Goal: Task Accomplishment & Management: Manage account settings

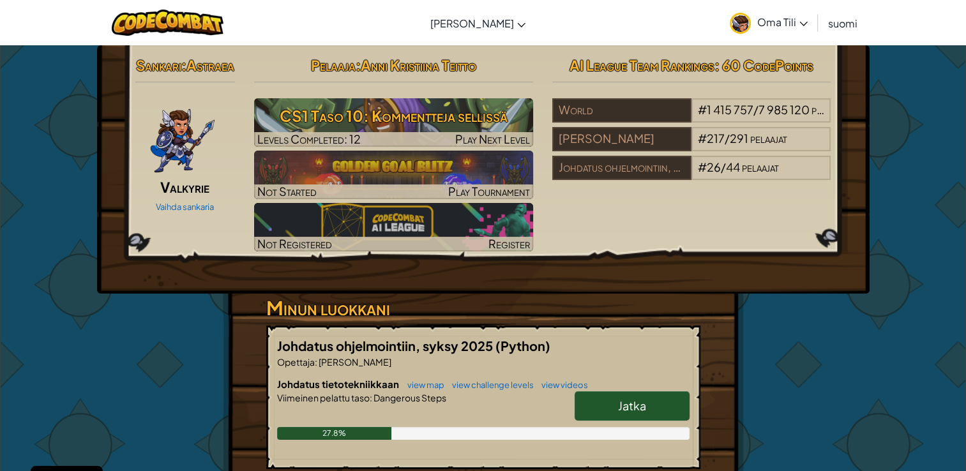
click at [624, 412] on span "Jatka" at bounding box center [632, 405] width 28 height 15
select select "fi"
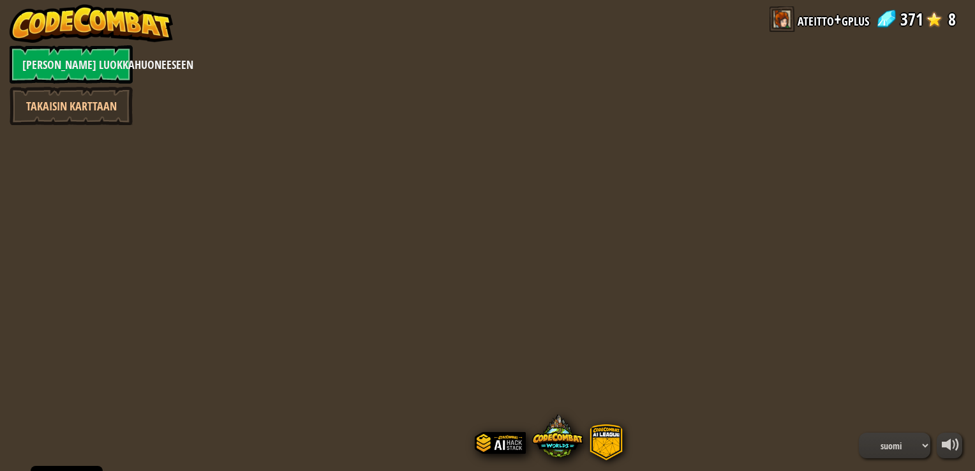
select select "fi"
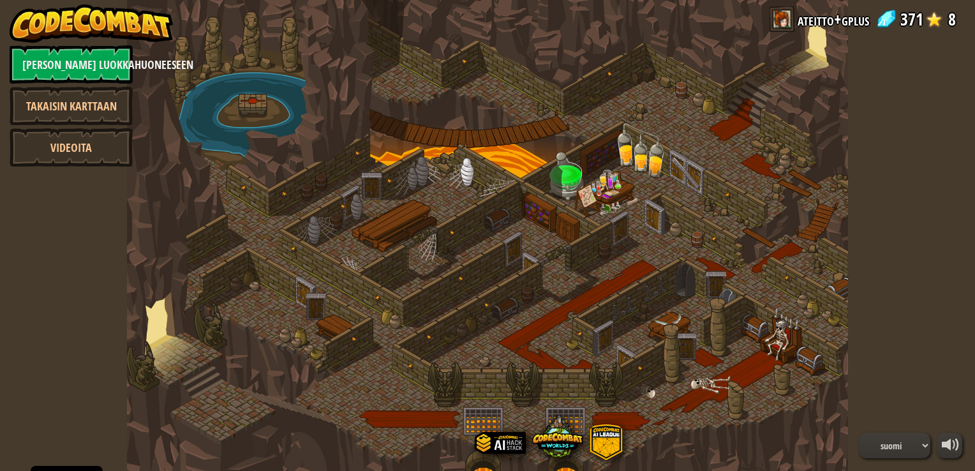
select select "fi"
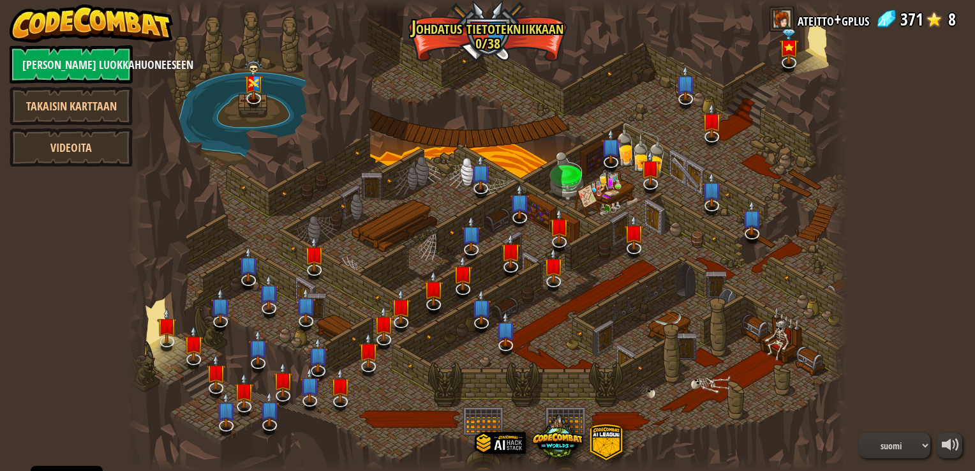
select select "fi"
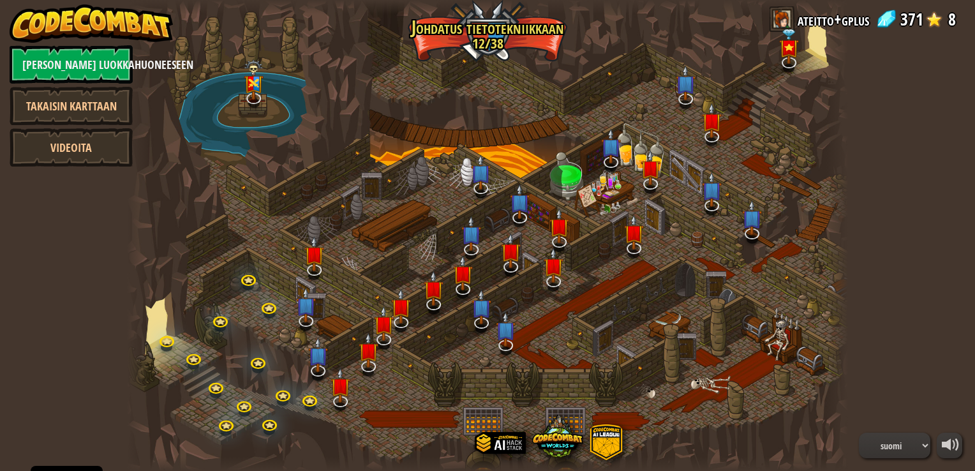
select select "fi"
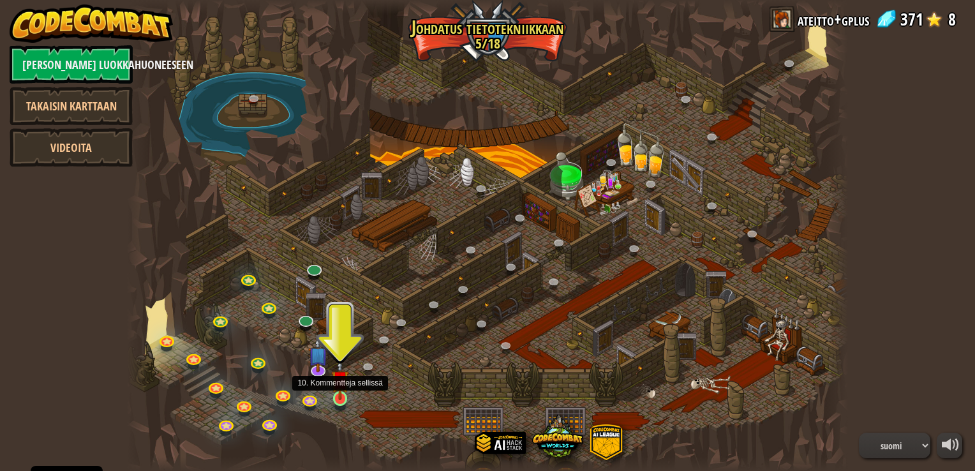
click at [342, 394] on img at bounding box center [340, 379] width 18 height 41
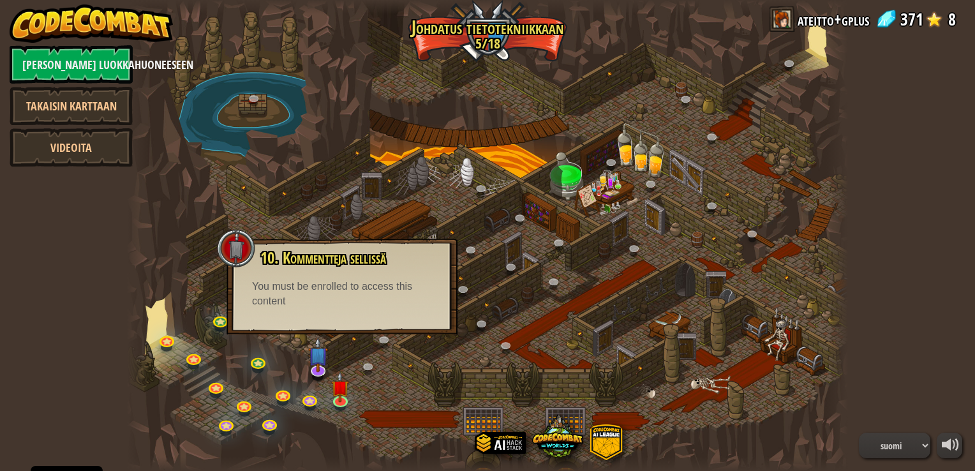
click at [70, 278] on div "powered by Takaisin luokkahuoneeseen Takaisin karttaan Videoita 25. Kithgardin …" at bounding box center [487, 235] width 975 height 471
click at [243, 257] on div at bounding box center [236, 248] width 38 height 38
click at [393, 386] on div at bounding box center [487, 235] width 721 height 471
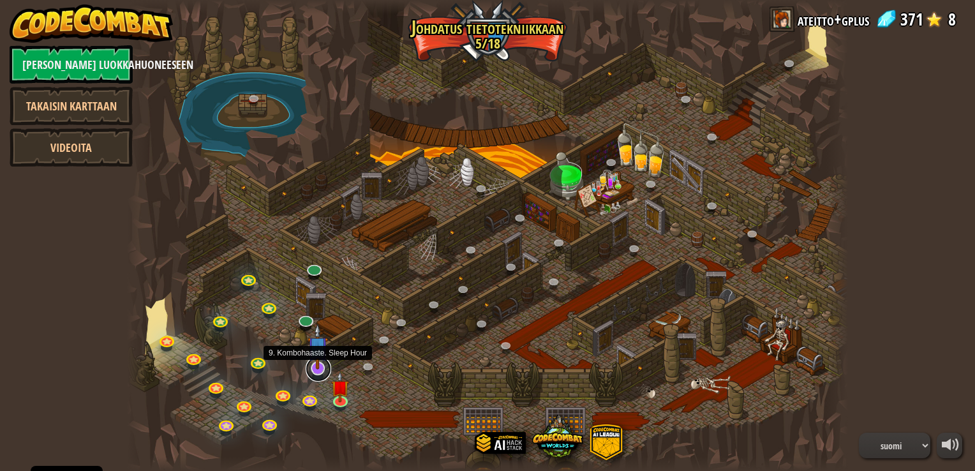
click at [311, 372] on link at bounding box center [319, 369] width 26 height 26
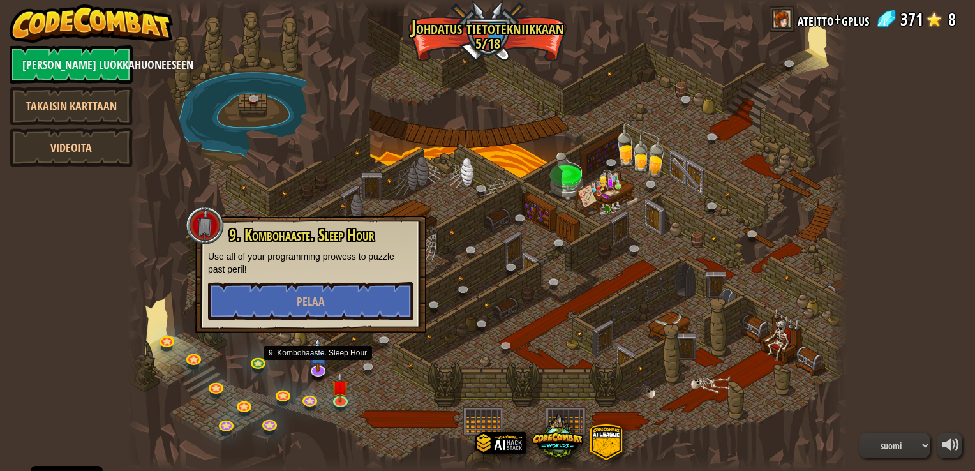
click at [103, 262] on div "powered by Takaisin luokkahuoneeseen Takaisin karttaan Videoita 25. Kithgardin …" at bounding box center [487, 235] width 975 height 471
click at [337, 241] on span "9. Kombohaaste. Sleep Hour" at bounding box center [302, 235] width 146 height 22
click at [172, 315] on div at bounding box center [487, 235] width 721 height 471
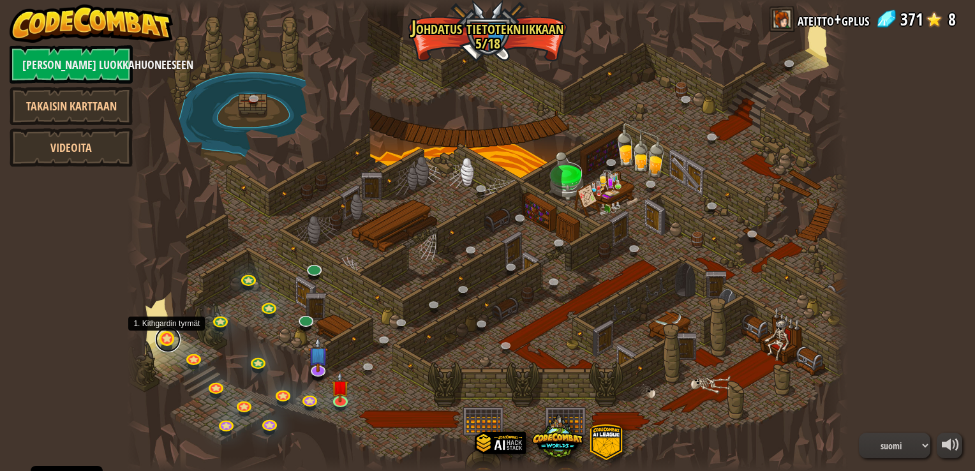
click at [168, 343] on link at bounding box center [168, 340] width 26 height 26
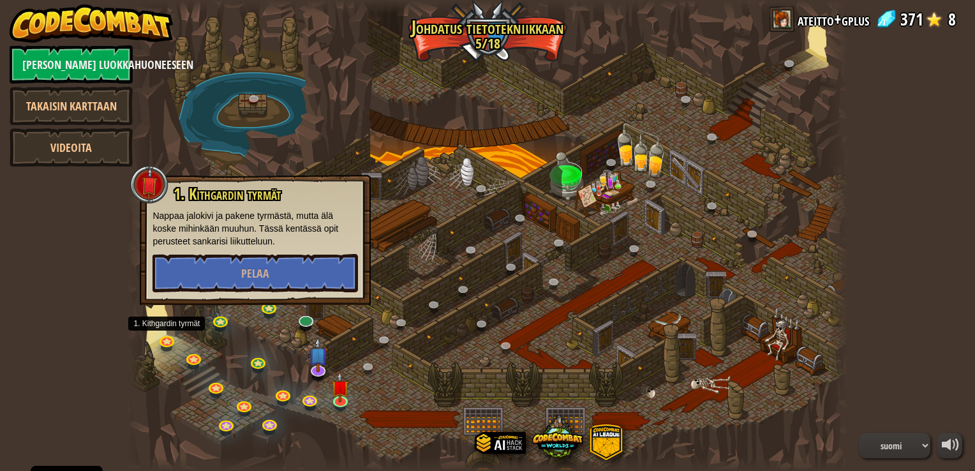
click at [105, 290] on div "powered by Takaisin luokkahuoneeseen Takaisin karttaan Videoita 25. Kithgardin …" at bounding box center [487, 235] width 975 height 471
click at [105, 297] on div "powered by Takaisin luokkahuoneeseen Takaisin karttaan Videoita 25. Kithgardin …" at bounding box center [487, 235] width 975 height 471
drag, startPoint x: 146, startPoint y: 364, endPoint x: 140, endPoint y: 361, distance: 6.6
click at [142, 363] on div at bounding box center [138, 235] width 22 height 471
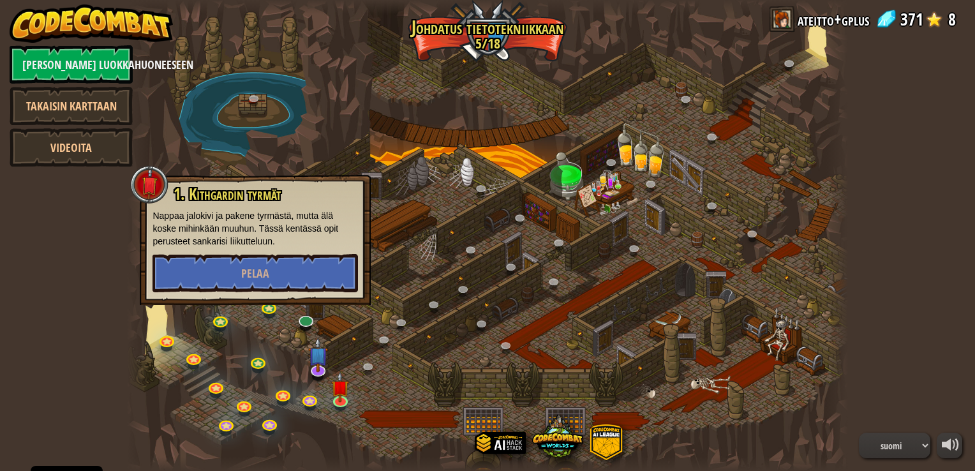
click at [82, 203] on div "powered by Takaisin luokkahuoneeseen Takaisin karttaan Videoita 25. Kithgardin …" at bounding box center [487, 235] width 975 height 471
click at [176, 213] on p "Nappaa jalokivi ja pakene tyrmästä, mutta älä koske mihinkään muuhun. Tässä ken…" at bounding box center [256, 228] width 206 height 38
drag, startPoint x: 176, startPoint y: 213, endPoint x: 104, endPoint y: 257, distance: 84.5
click at [104, 257] on div "powered by Takaisin luokkahuoneeseen Takaisin karttaan Videoita 25. Kithgardin …" at bounding box center [487, 235] width 975 height 471
click at [301, 218] on p "Nappaa jalokivi ja pakene tyrmästä, mutta älä koske mihinkään muuhun. Tässä ken…" at bounding box center [256, 228] width 206 height 38
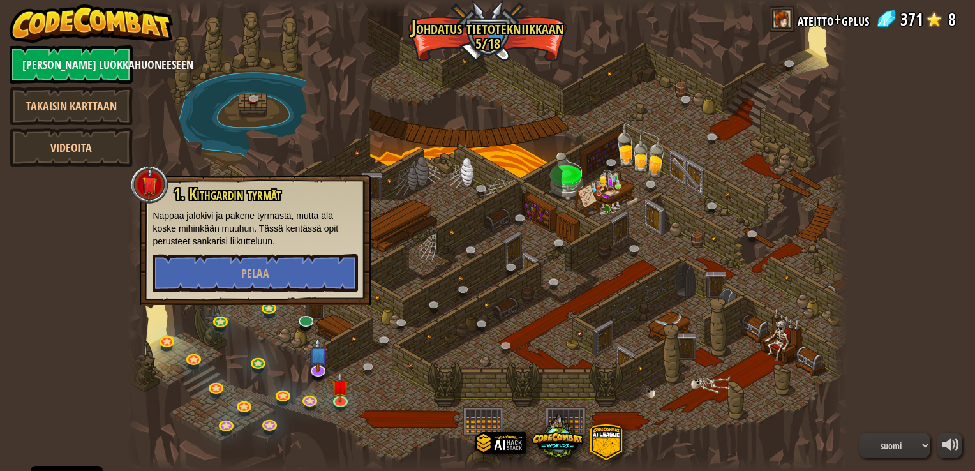
click at [343, 340] on div at bounding box center [487, 235] width 721 height 471
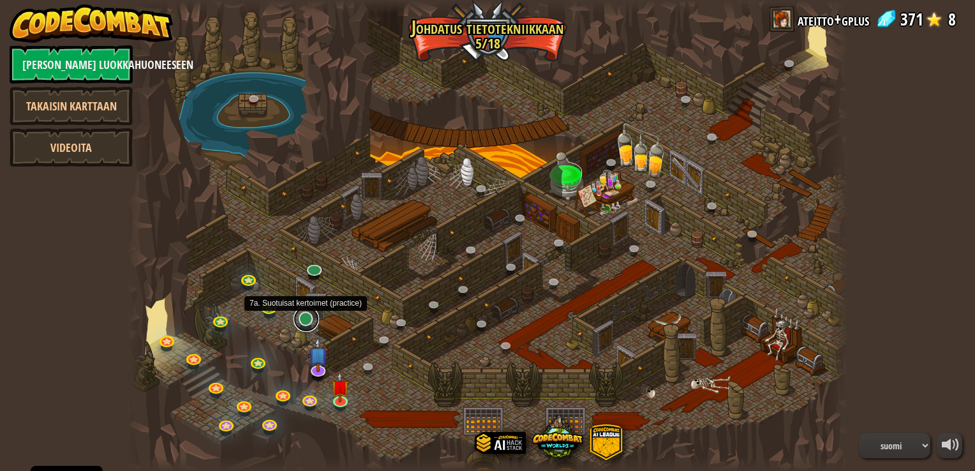
click at [303, 320] on link at bounding box center [307, 319] width 26 height 26
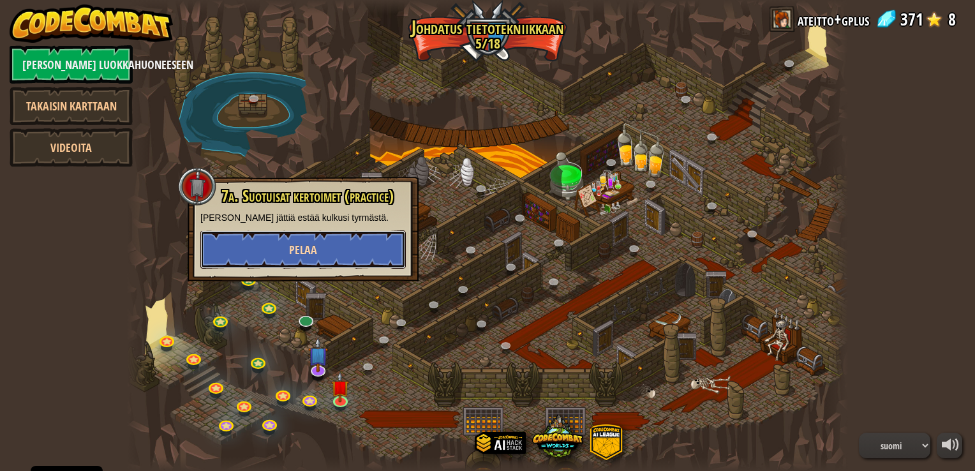
click at [309, 254] on span "Pelaa" at bounding box center [303, 250] width 28 height 16
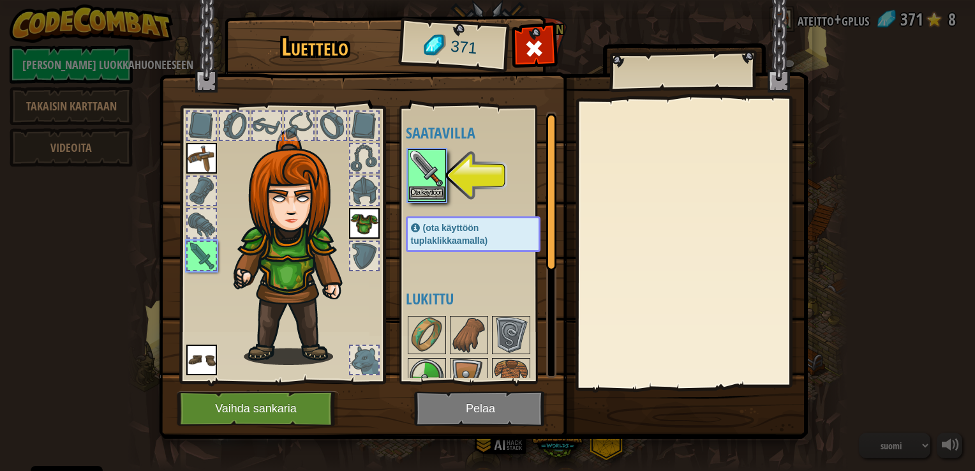
click at [421, 184] on img at bounding box center [427, 169] width 36 height 36
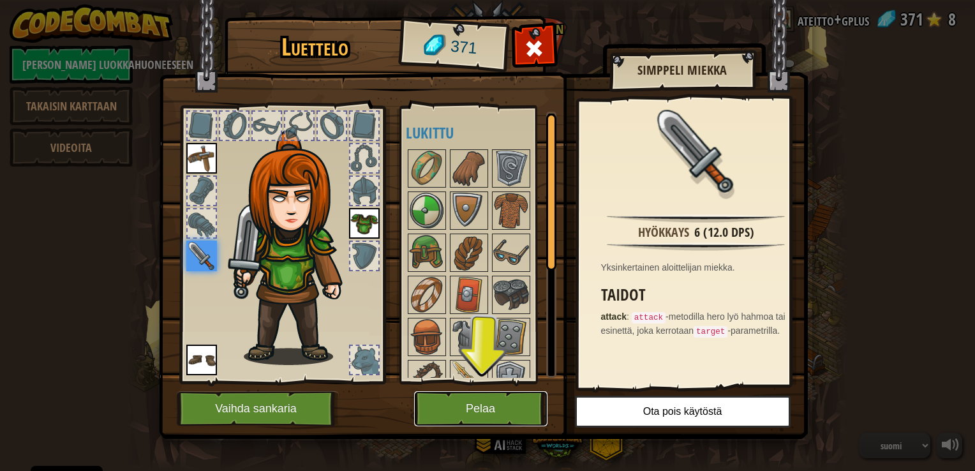
click at [495, 407] on button "Pelaa" at bounding box center [480, 408] width 133 height 35
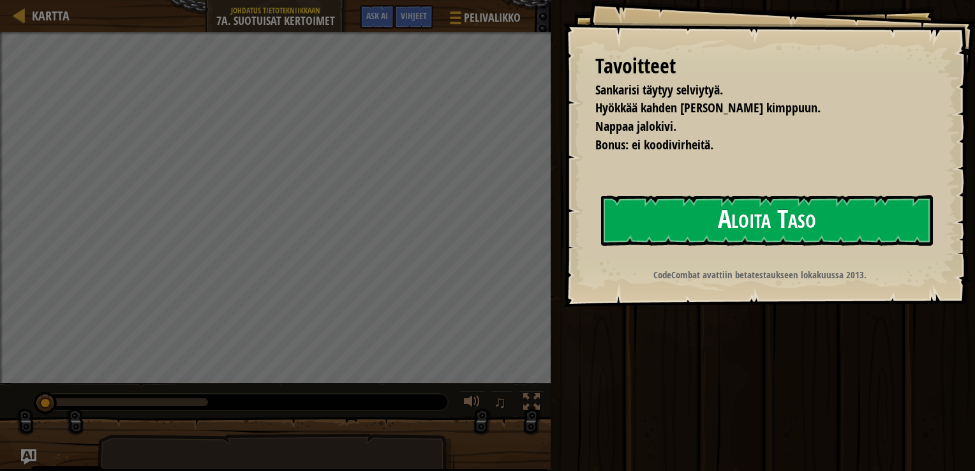
click at [679, 234] on button "Aloita Taso" at bounding box center [767, 220] width 332 height 50
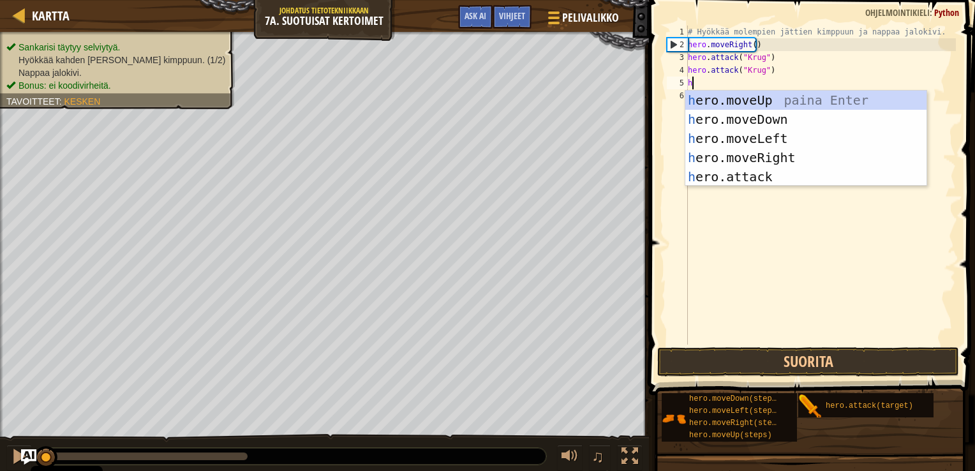
scroll to position [6, 0]
type textarea "her"
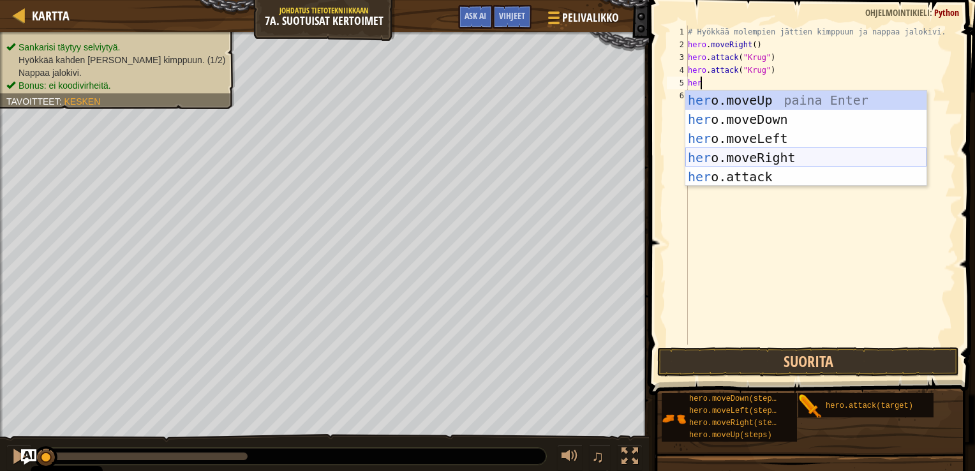
click at [728, 156] on div "her o.moveUp paina Enter her o.moveDown paina Enter her o.moveLeft paina Enter …" at bounding box center [806, 158] width 241 height 134
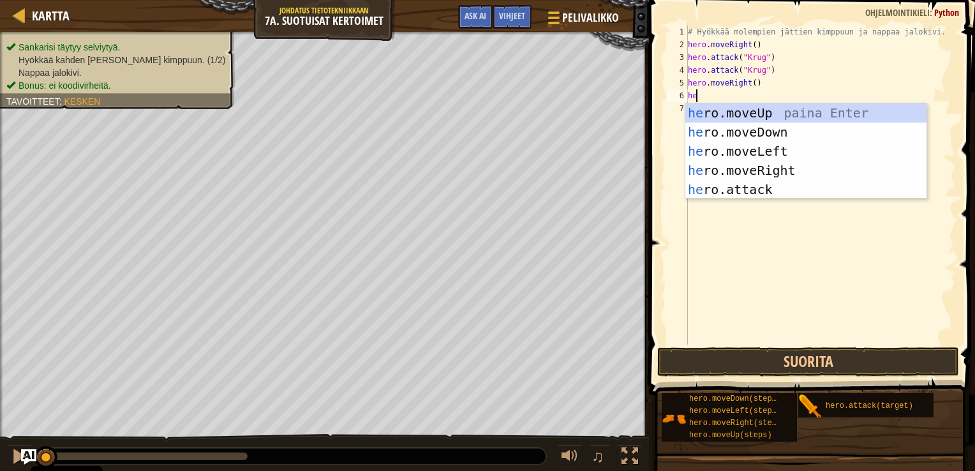
type textarea "her"
click at [720, 109] on div "her o.moveUp paina Enter her o.moveDown paina Enter her o.moveLeft paina Enter …" at bounding box center [806, 170] width 241 height 134
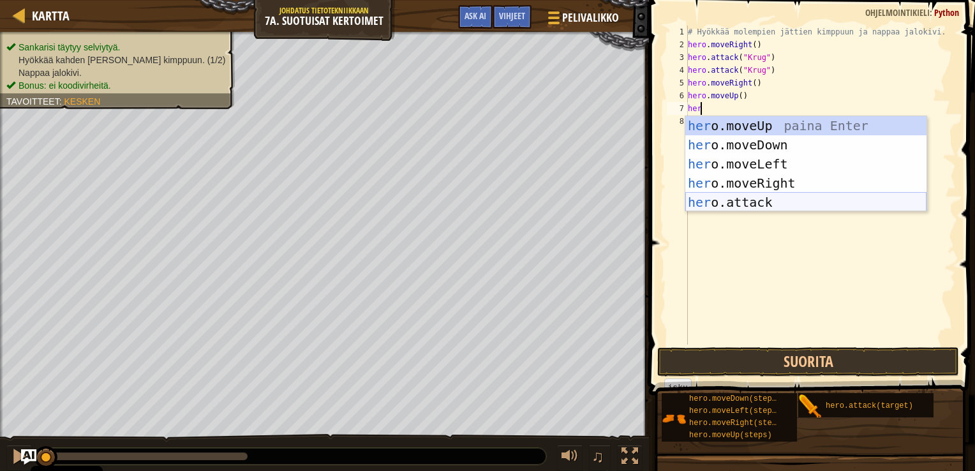
click at [731, 208] on div "her o.moveUp paina Enter her o.moveDown paina Enter her o.moveLeft paina Enter …" at bounding box center [806, 183] width 241 height 134
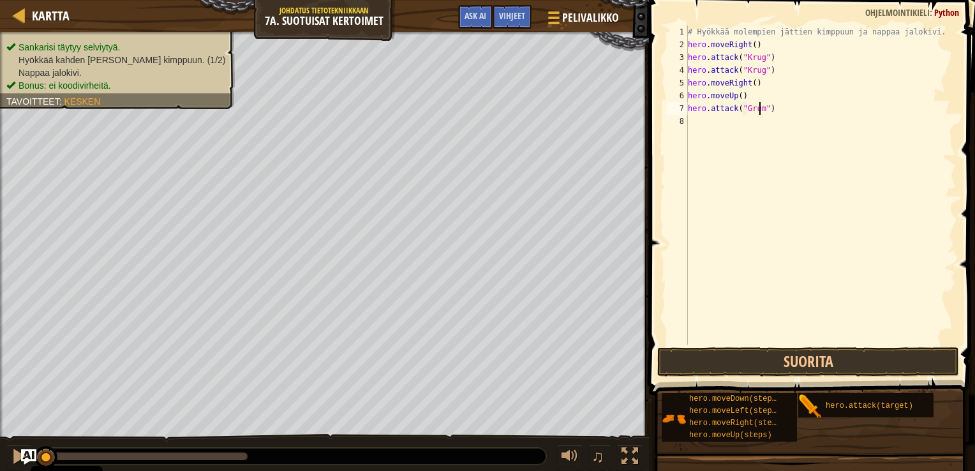
type textarea "hero.attack("Grump")"
click at [791, 106] on div "# Hyökkää molempien jättien kimppuun ja nappaa jalokivi. hero . moveRight ( ) h…" at bounding box center [821, 198] width 271 height 345
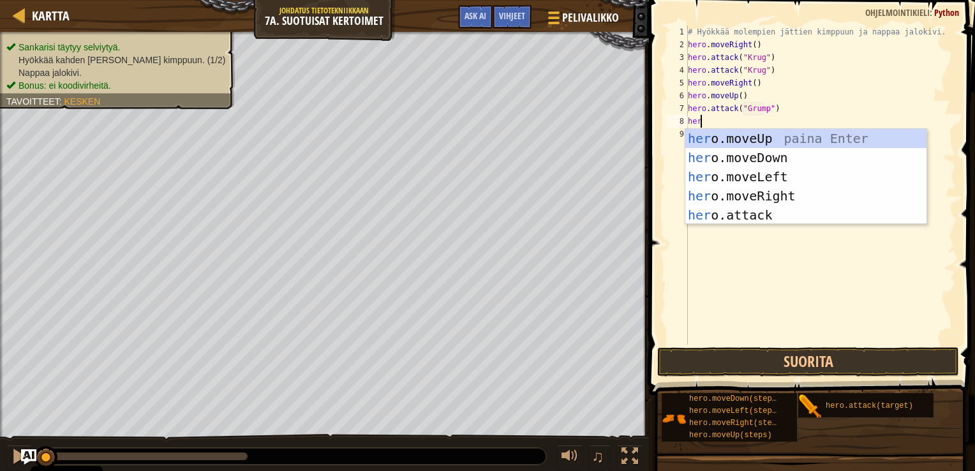
scroll to position [6, 0]
click at [749, 222] on div "hero .moveUp paina Enter hero .moveDown paina Enter hero .moveLeft paina Enter …" at bounding box center [806, 196] width 241 height 134
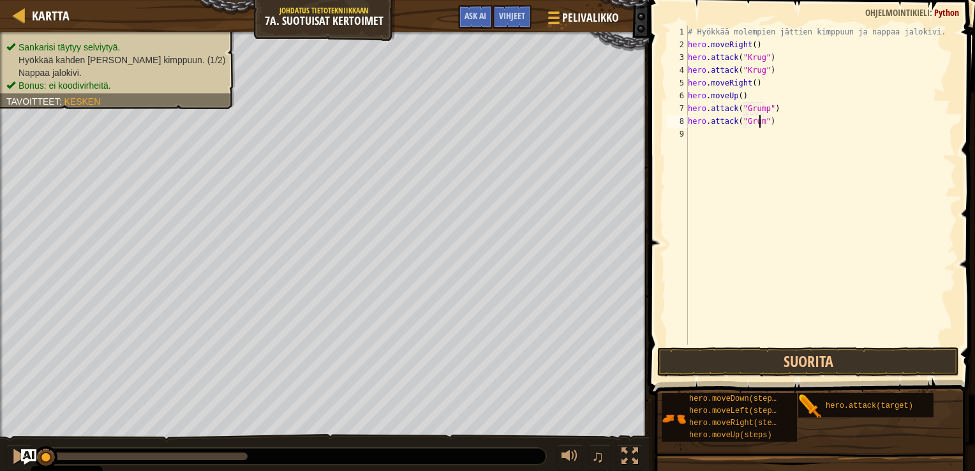
type textarea "hero.attack("Grump")"
click at [695, 137] on div "# Hyökkää molempien jättien kimppuun ja nappaa jalokivi. hero . moveRight ( ) h…" at bounding box center [821, 198] width 271 height 345
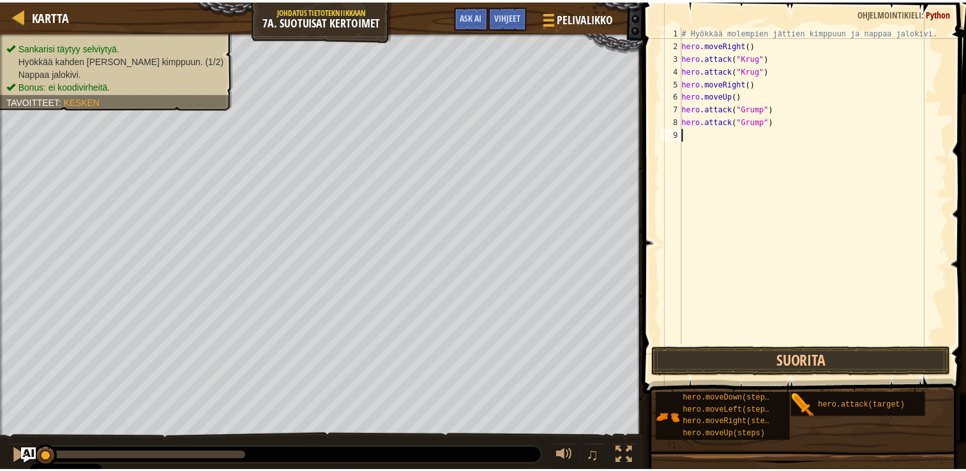
scroll to position [6, 0]
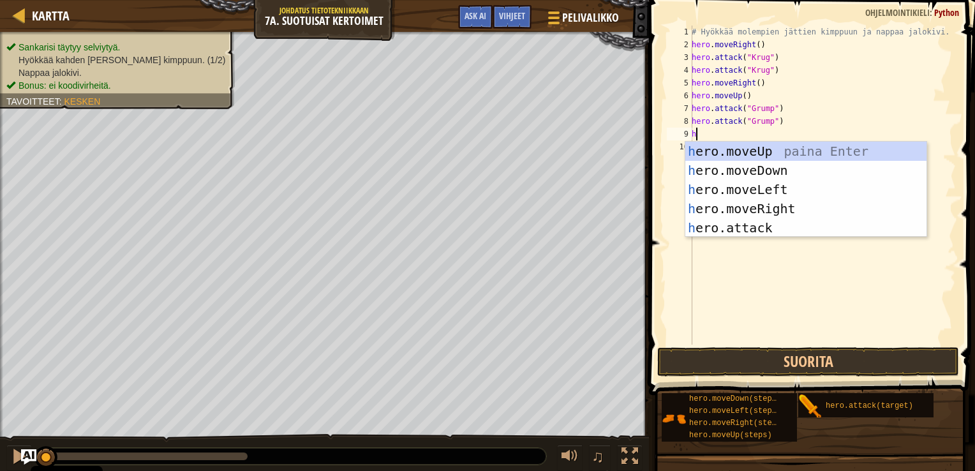
type textarea "her"
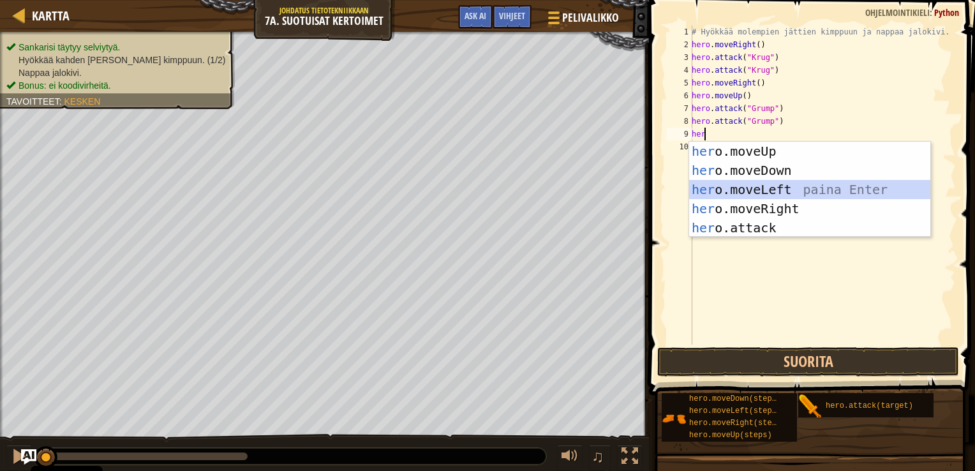
click at [759, 190] on div "her o.moveUp paina Enter her o.moveDown paina Enter her o.moveLeft paina Enter …" at bounding box center [809, 209] width 241 height 134
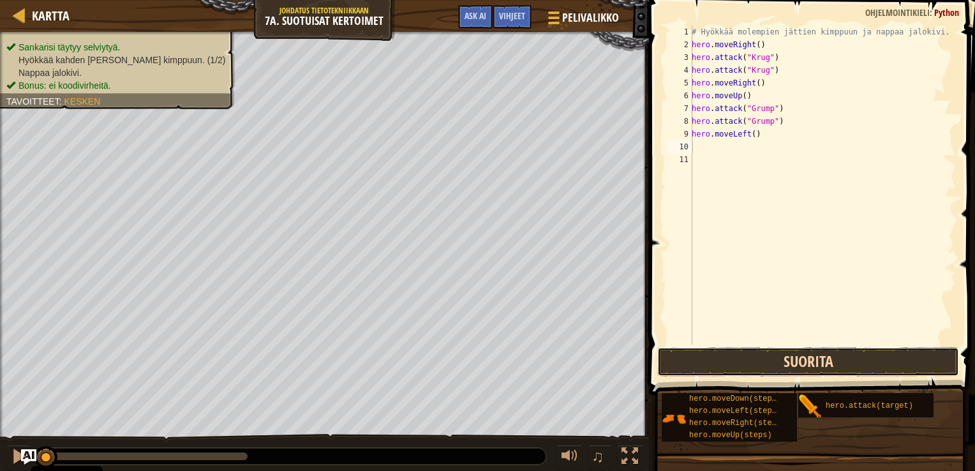
click at [804, 360] on button "Suorita" at bounding box center [808, 361] width 302 height 29
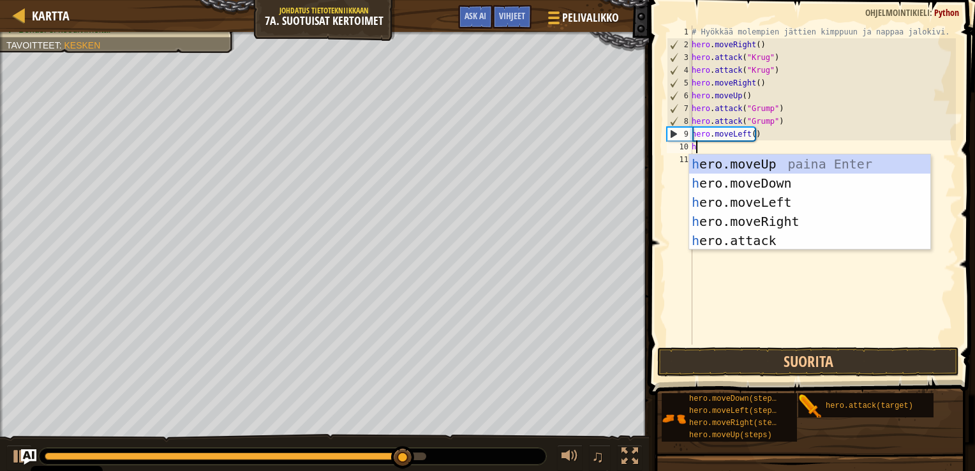
type textarea "heo"
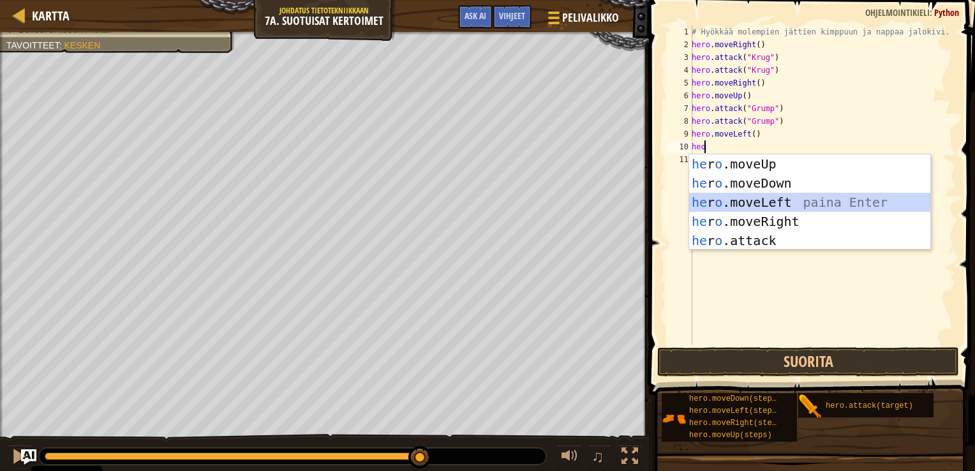
click at [747, 206] on div "he r o .moveUp paina Enter he r o .moveDown paina Enter he r o .moveLeft paina …" at bounding box center [809, 221] width 241 height 134
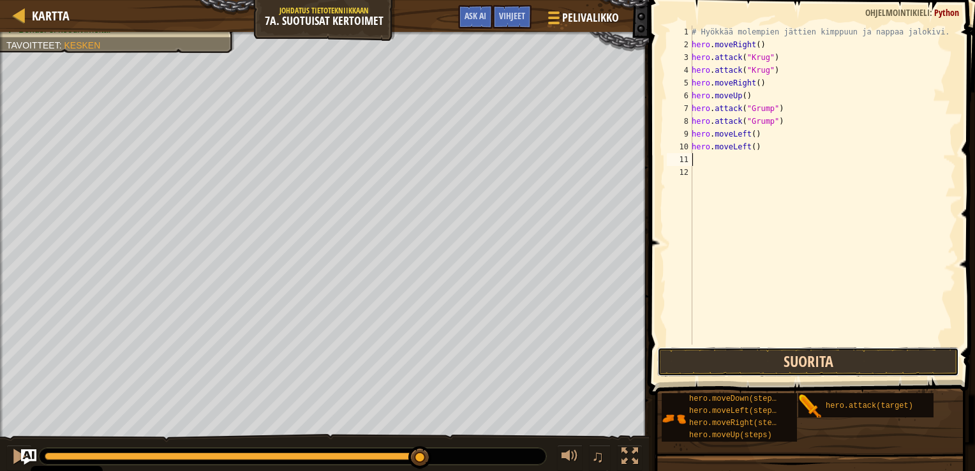
click at [815, 366] on button "Suorita" at bounding box center [808, 361] width 302 height 29
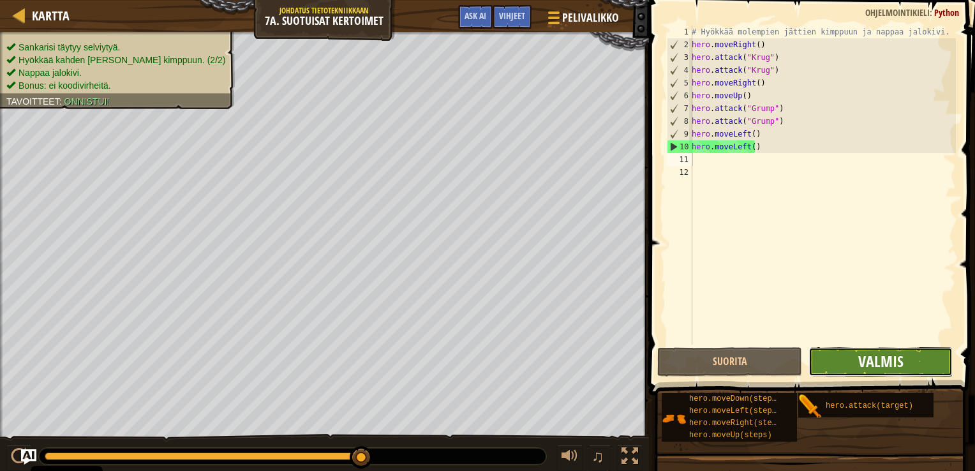
click at [881, 361] on span "Valmis" at bounding box center [881, 361] width 45 height 20
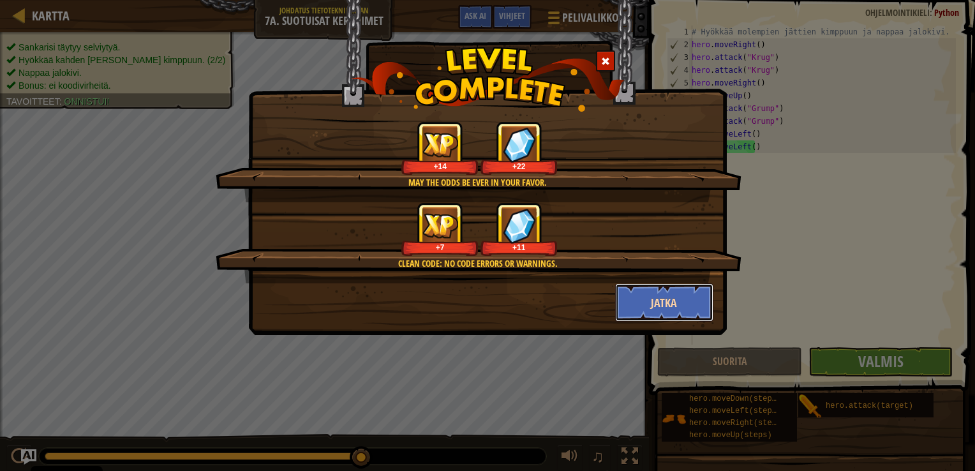
click at [663, 304] on button "Jatka" at bounding box center [664, 302] width 99 height 38
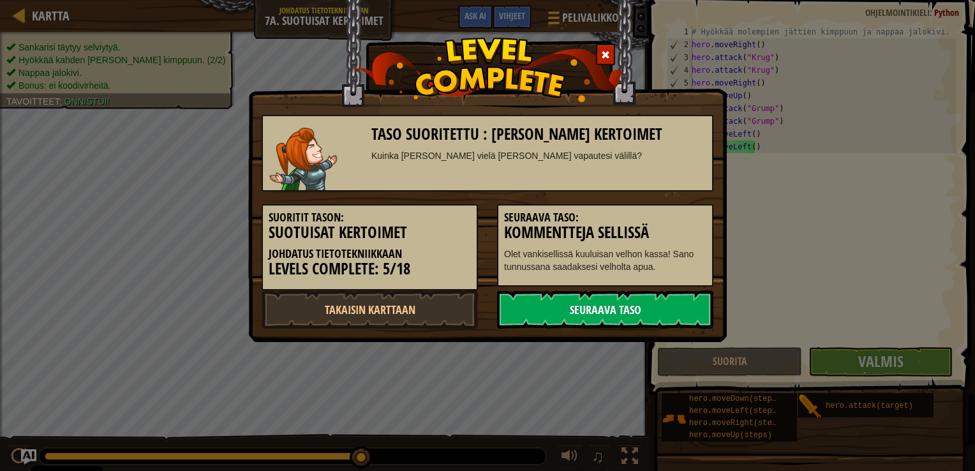
click at [595, 311] on link "Seuraava taso" at bounding box center [605, 309] width 216 height 38
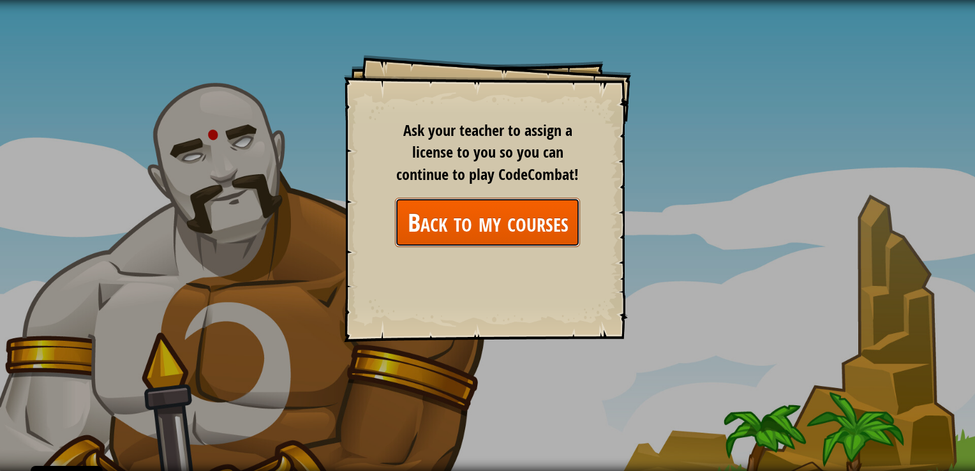
click at [487, 213] on link "Back to my courses" at bounding box center [487, 222] width 185 height 49
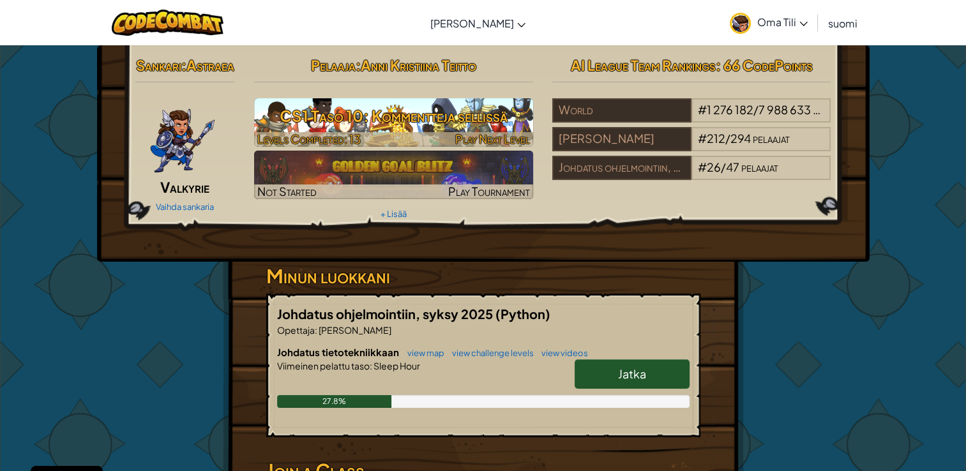
click at [477, 117] on h3 "CS1 Taso 10: Kommentteja sellissä" at bounding box center [393, 115] width 279 height 29
select select "fi"
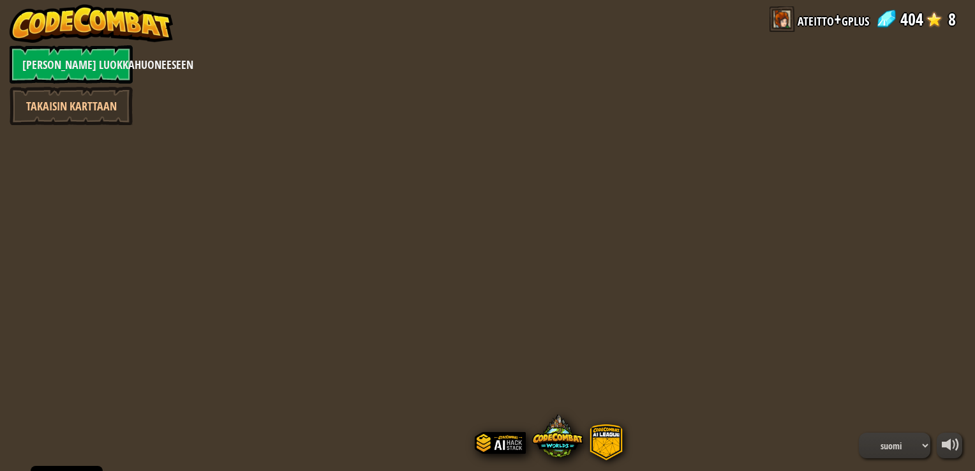
select select "fi"
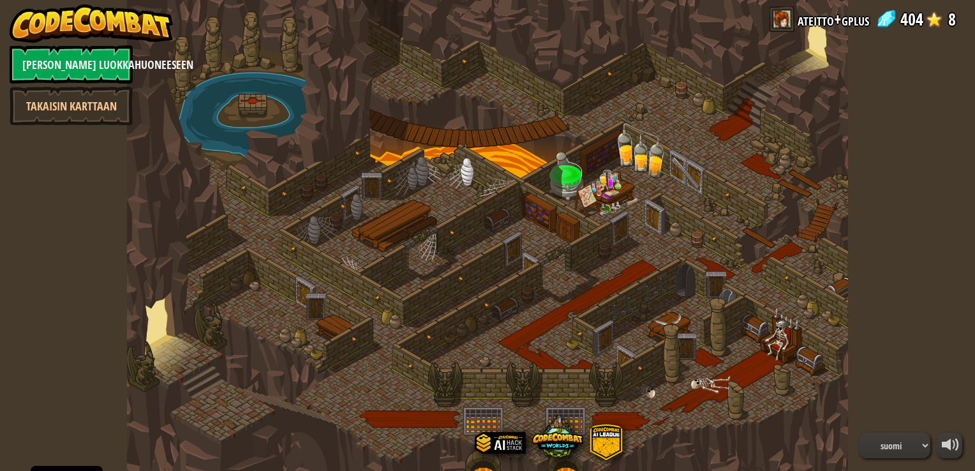
select select "fi"
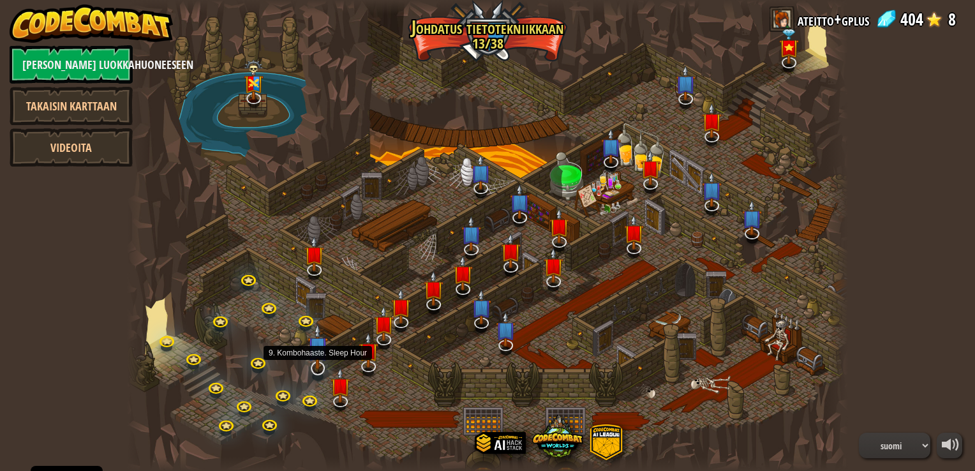
select select "fi"
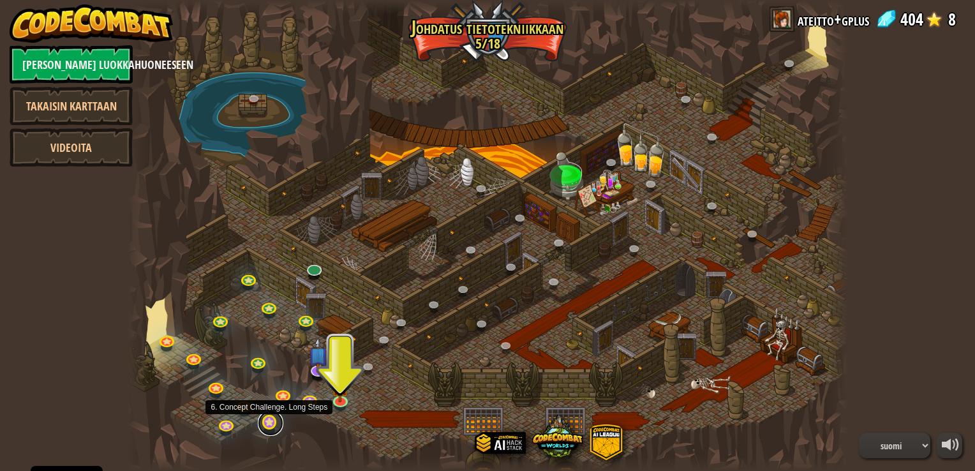
click at [266, 424] on link at bounding box center [271, 423] width 26 height 26
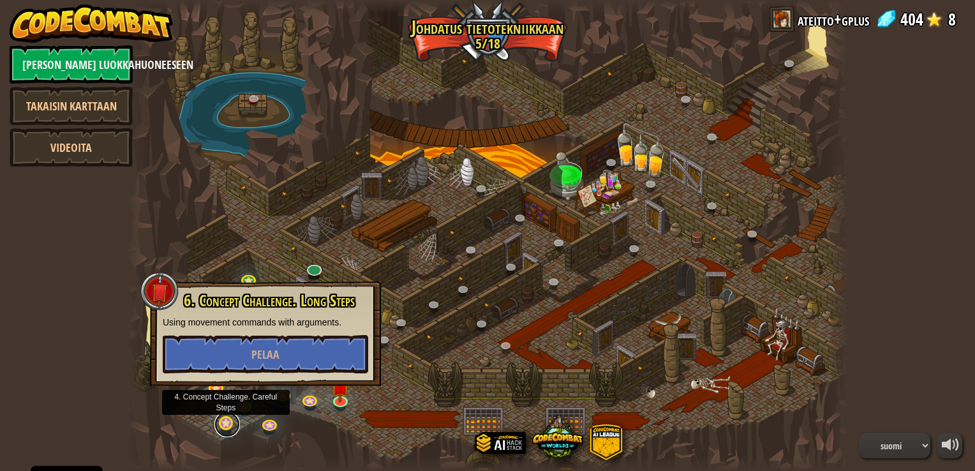
click at [227, 430] on link at bounding box center [227, 425] width 26 height 26
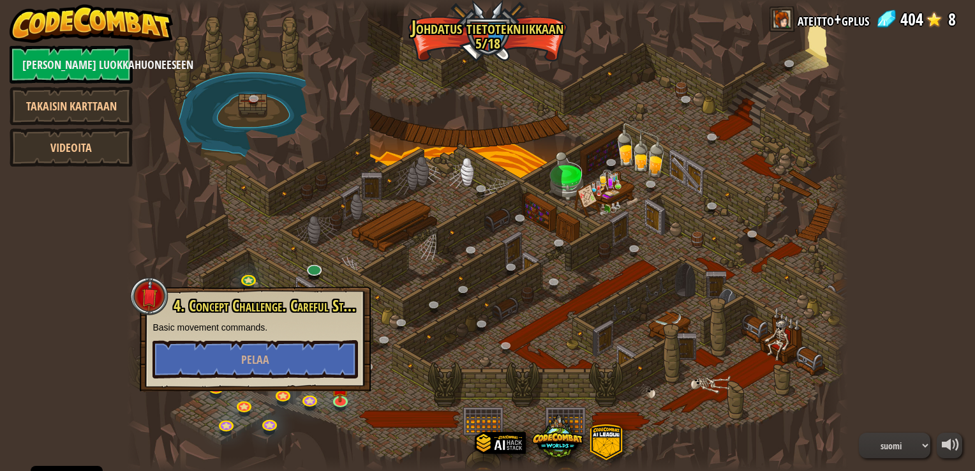
click at [393, 392] on div at bounding box center [487, 235] width 721 height 471
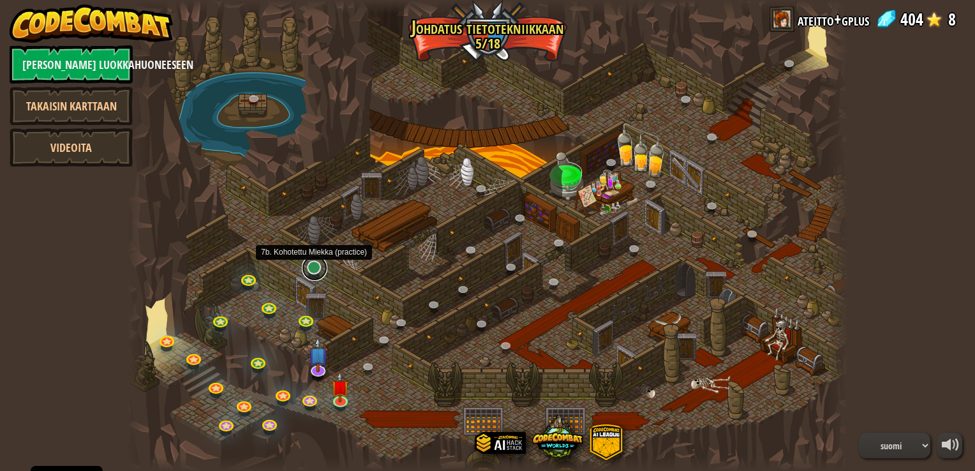
click at [312, 271] on link at bounding box center [315, 268] width 26 height 26
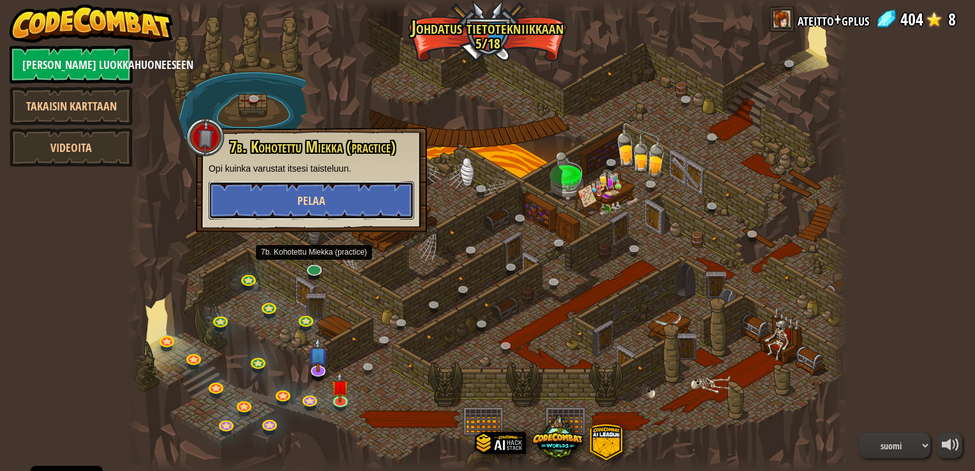
click at [333, 197] on button "Pelaa" at bounding box center [312, 200] width 206 height 38
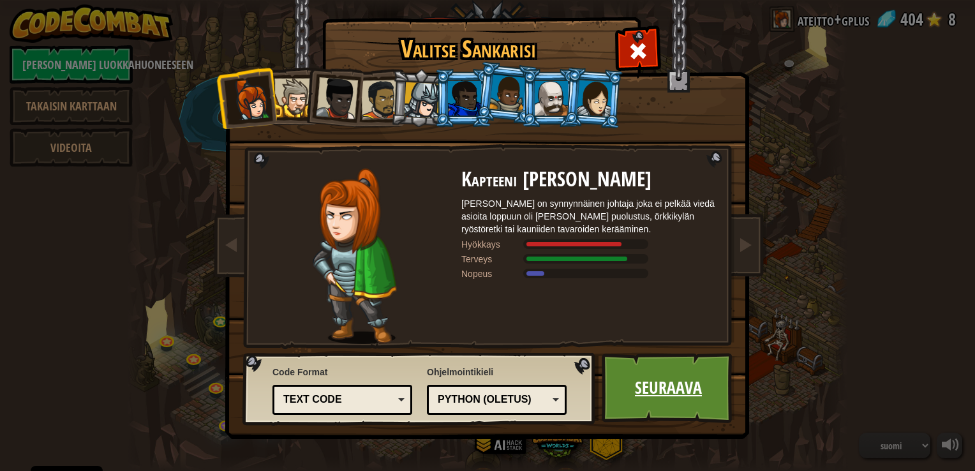
click at [664, 386] on link "Seuraava" at bounding box center [668, 388] width 133 height 70
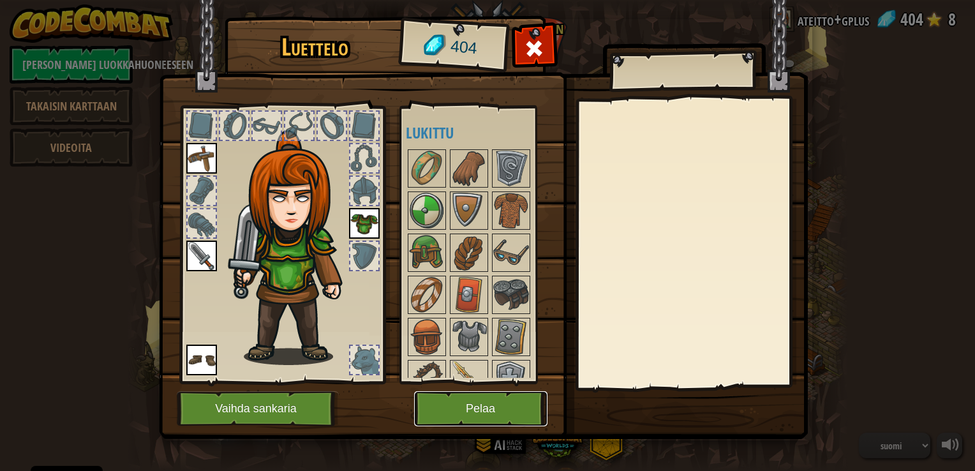
click at [488, 410] on button "Pelaa" at bounding box center [480, 408] width 133 height 35
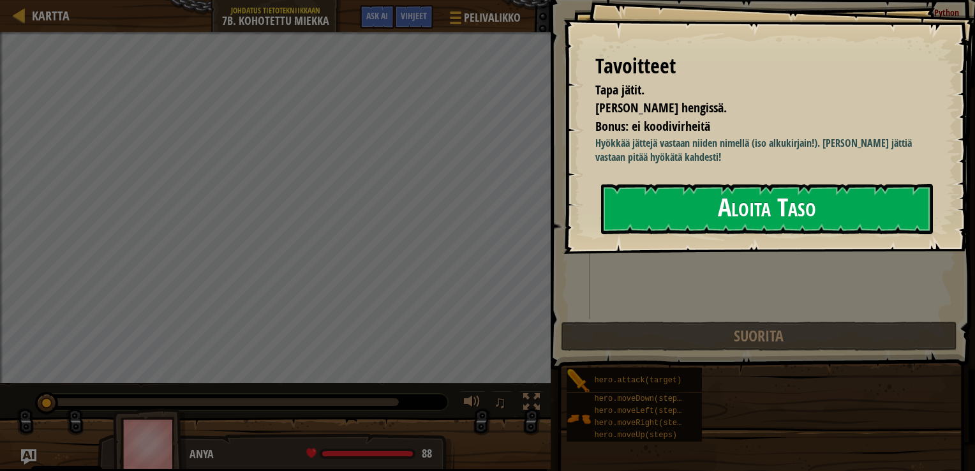
click at [724, 214] on button "Aloita Taso" at bounding box center [767, 209] width 332 height 50
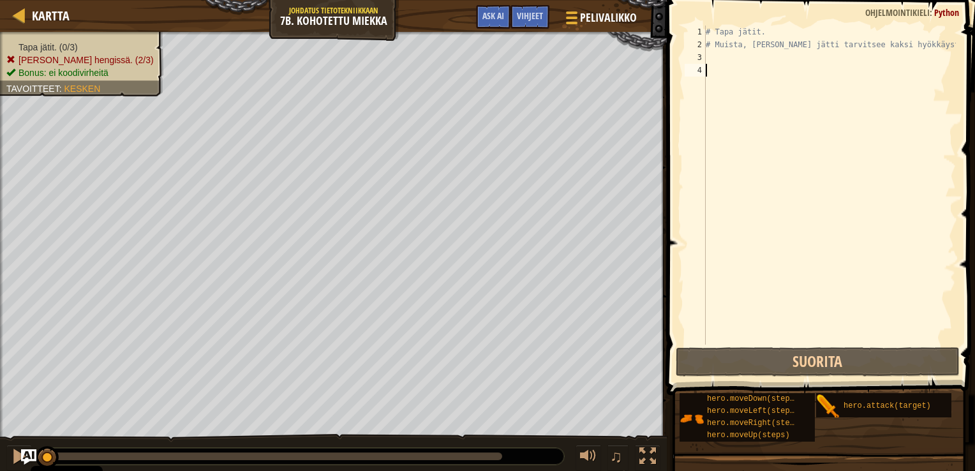
scroll to position [6, 0]
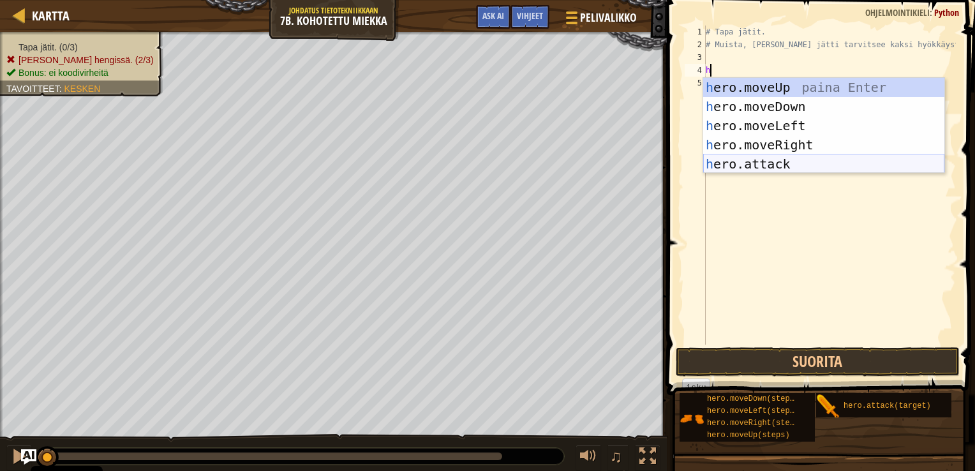
click at [761, 167] on div "h ero.moveUp paina Enter h ero.moveDown paina Enter h ero.moveLeft paina Enter …" at bounding box center [823, 145] width 241 height 134
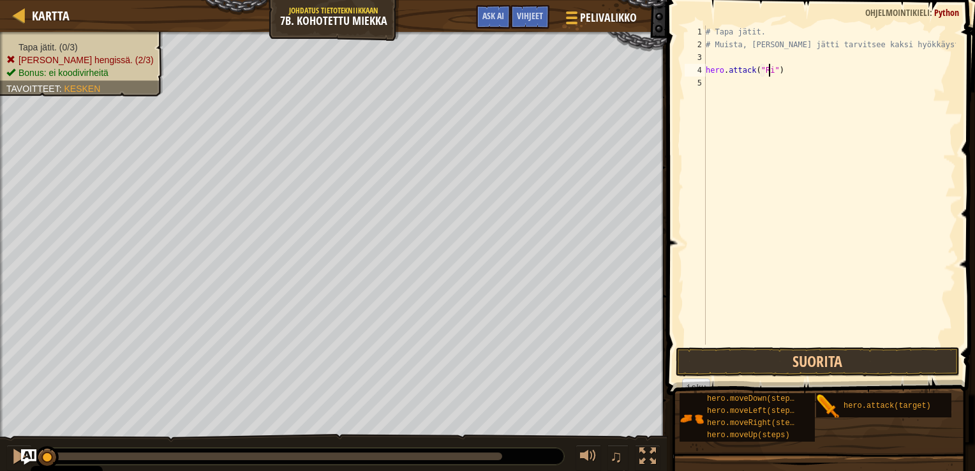
scroll to position [6, 5]
type textarea "hero.attack("Rig")"
click at [789, 72] on div "# Tapa jätit. # Muista, jokainen jätti tarvitsee kaksi hyökkäystä. hero . attac…" at bounding box center [829, 185] width 253 height 319
paste textarea "hero.attack("Rig")"
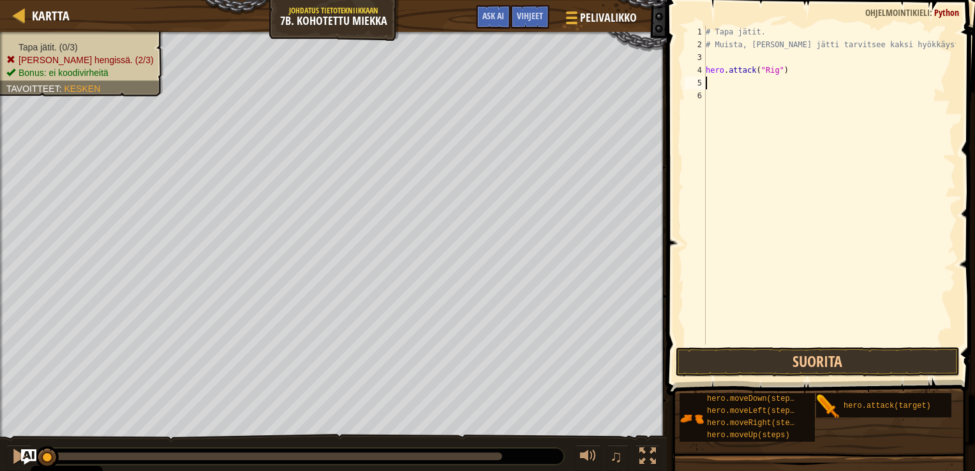
type textarea "hero.attack("Rig")"
paste textarea "hero.attack("Rig")"
type textarea "hero.attack("Rig")"
paste textarea "hero.attack("Rig")"
type textarea "hero.attack("Rig")"
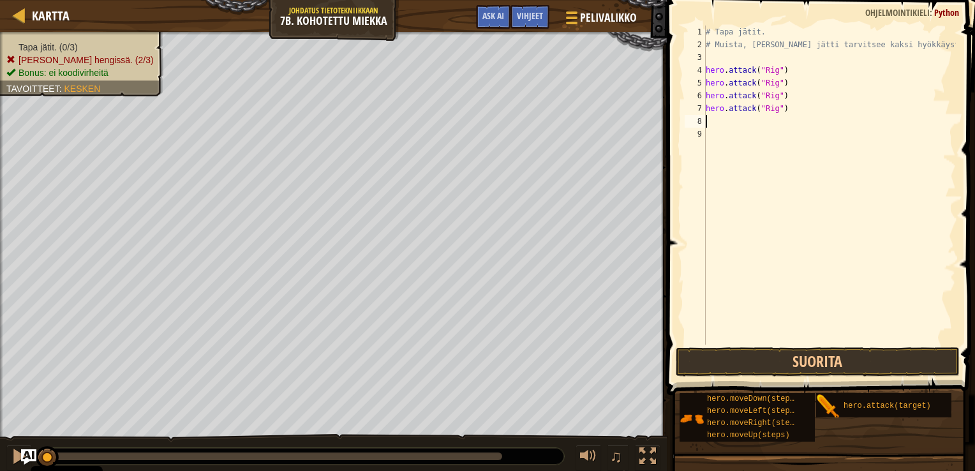
paste textarea "hero.attack("Rig")"
type textarea "hero.attack("Rig")"
paste textarea "hero.attack("Rig")"
type textarea "hero.attack("Ack")"
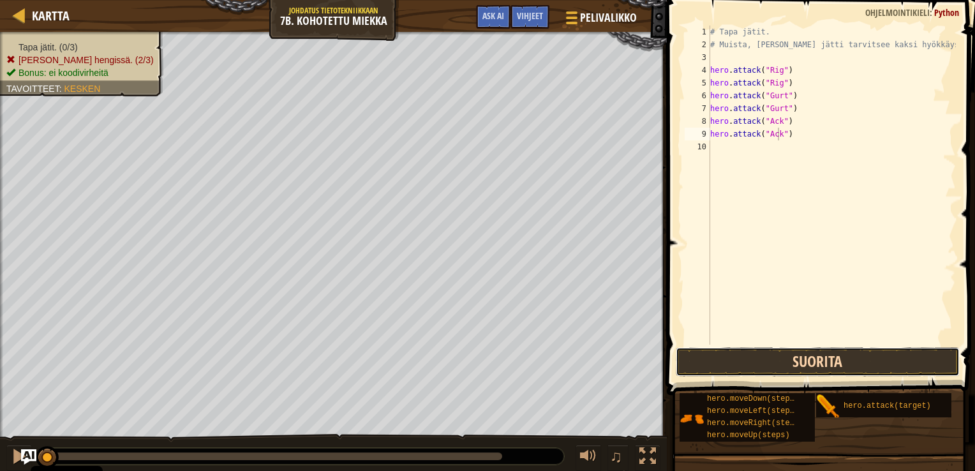
click at [810, 357] on button "Suorita" at bounding box center [818, 361] width 284 height 29
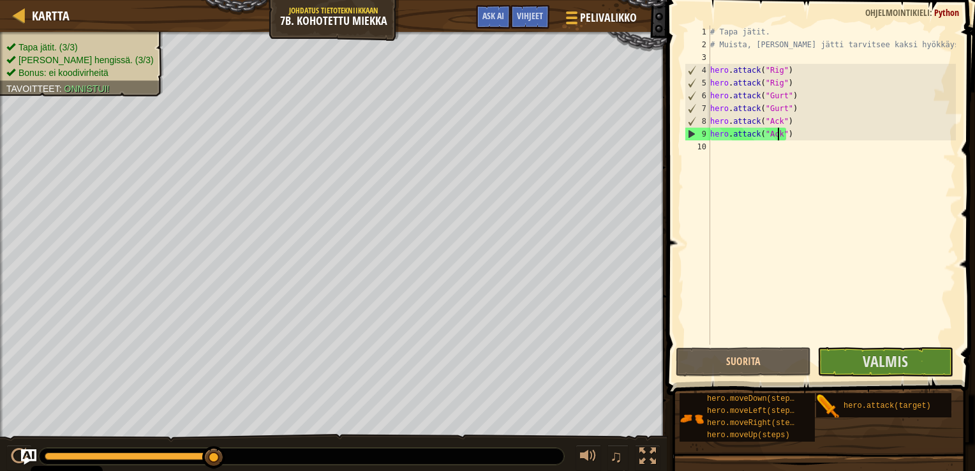
click at [771, 144] on div "# Tapa jätit. # Muista, jokainen jätti tarvitsee kaksi hyökkäystä. hero . attac…" at bounding box center [832, 198] width 249 height 345
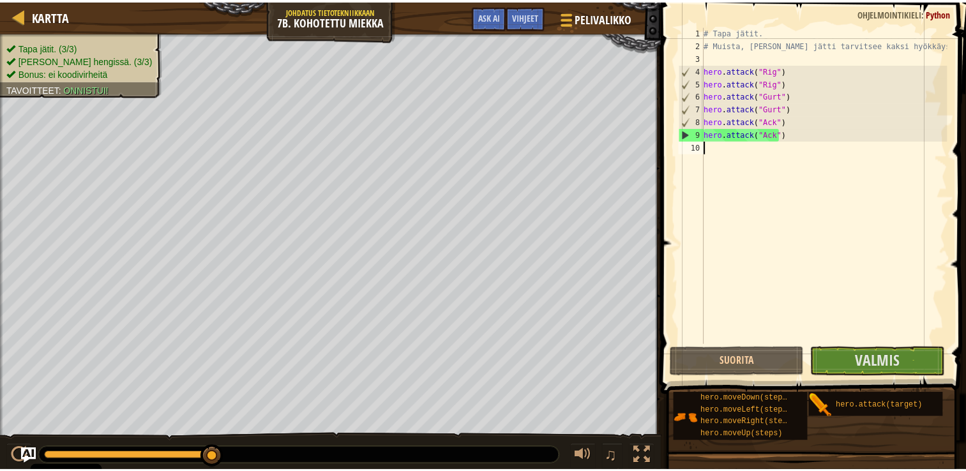
scroll to position [6, 0]
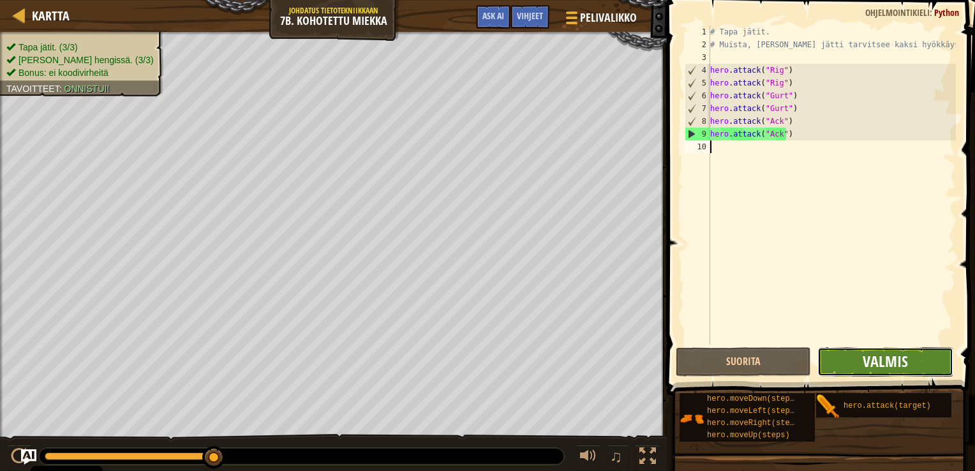
click at [881, 355] on span "Valmis" at bounding box center [885, 361] width 45 height 20
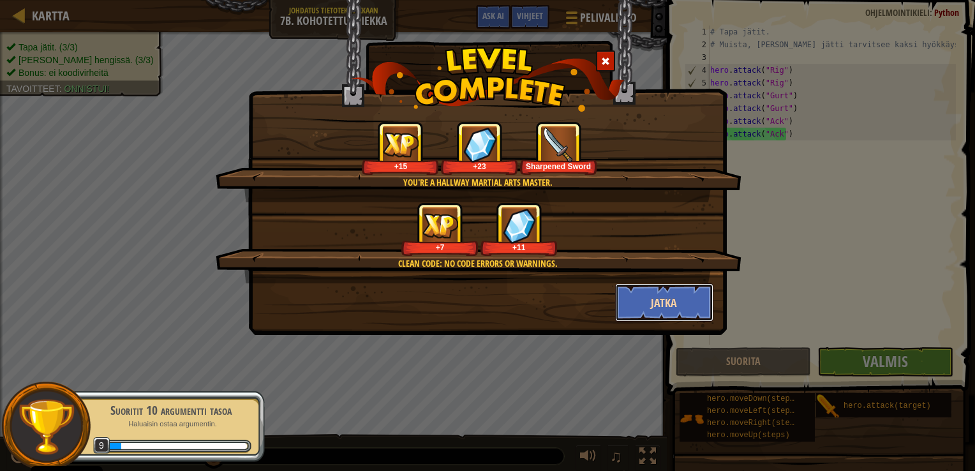
click at [672, 307] on button "Jatka" at bounding box center [664, 302] width 99 height 38
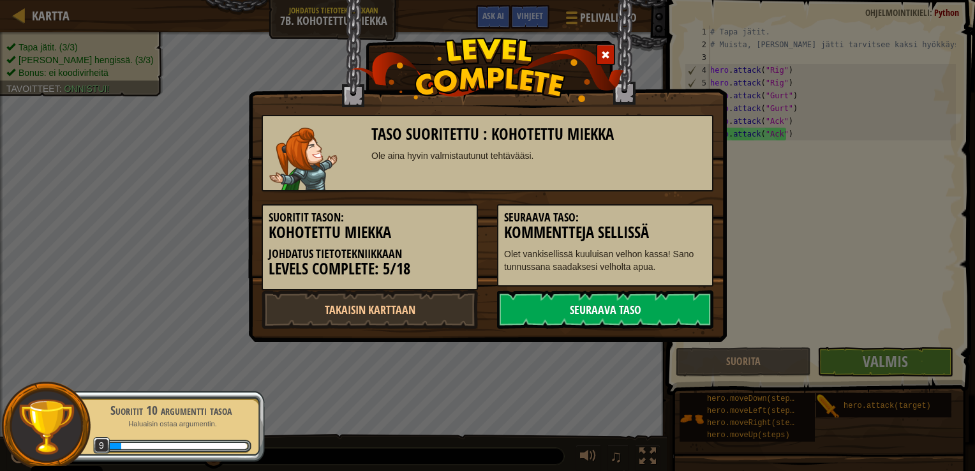
click at [601, 313] on link "Seuraava taso" at bounding box center [605, 309] width 216 height 38
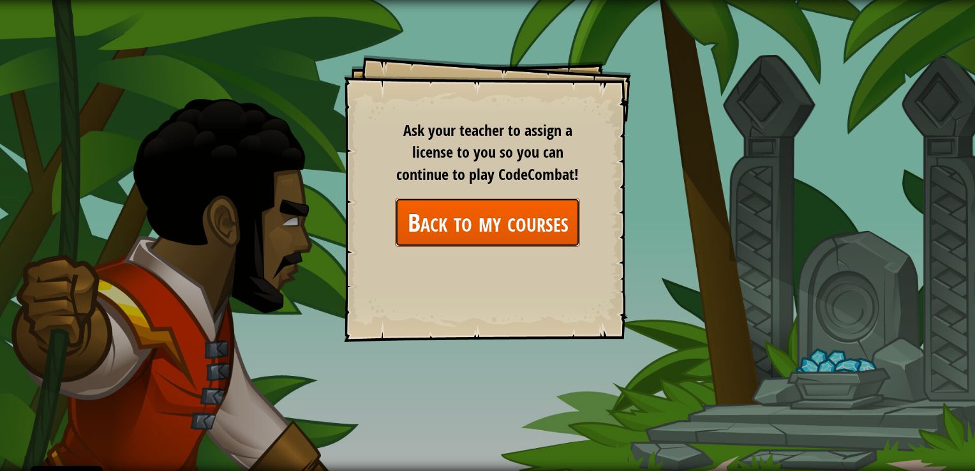
click at [541, 229] on link "Back to my courses" at bounding box center [487, 222] width 185 height 49
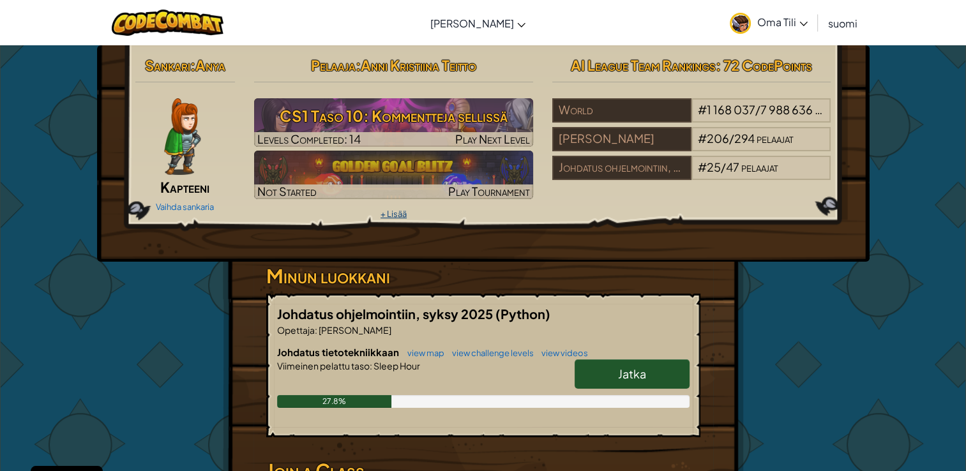
click at [393, 213] on link "+ Lisää" at bounding box center [393, 214] width 26 height 10
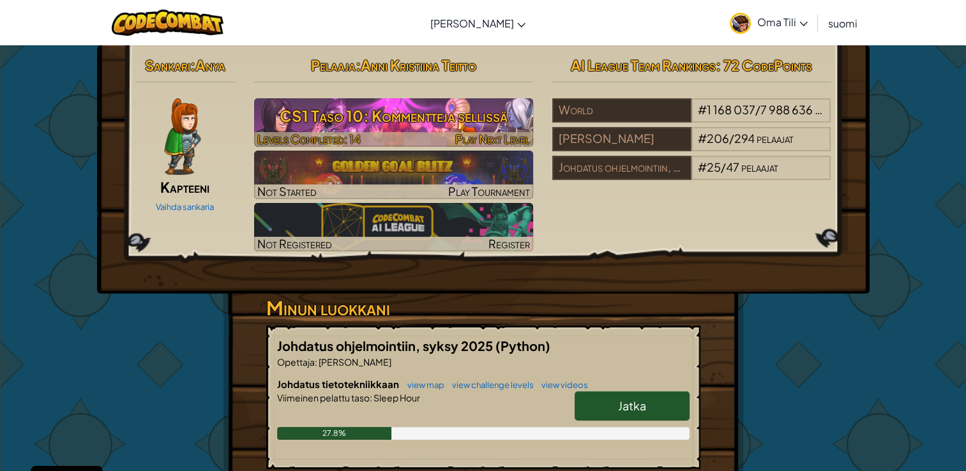
click at [506, 137] on span "Play Next Level" at bounding box center [492, 138] width 75 height 15
select select "fi"
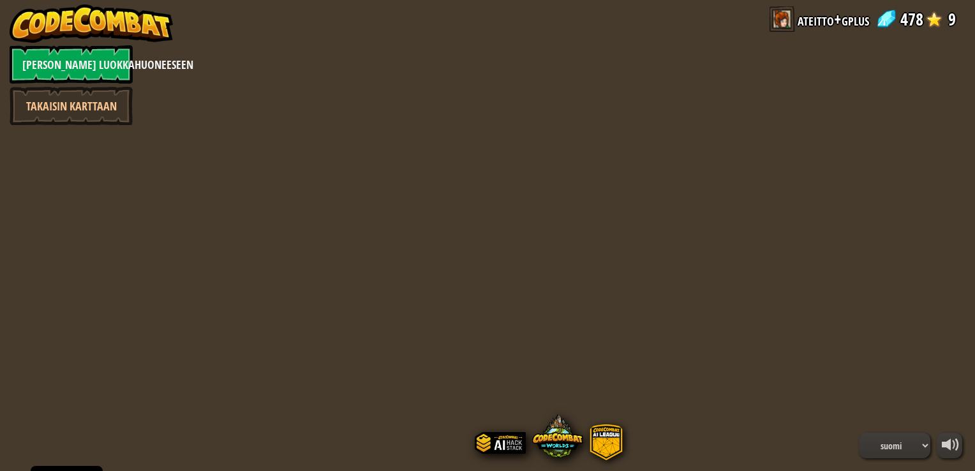
select select "fi"
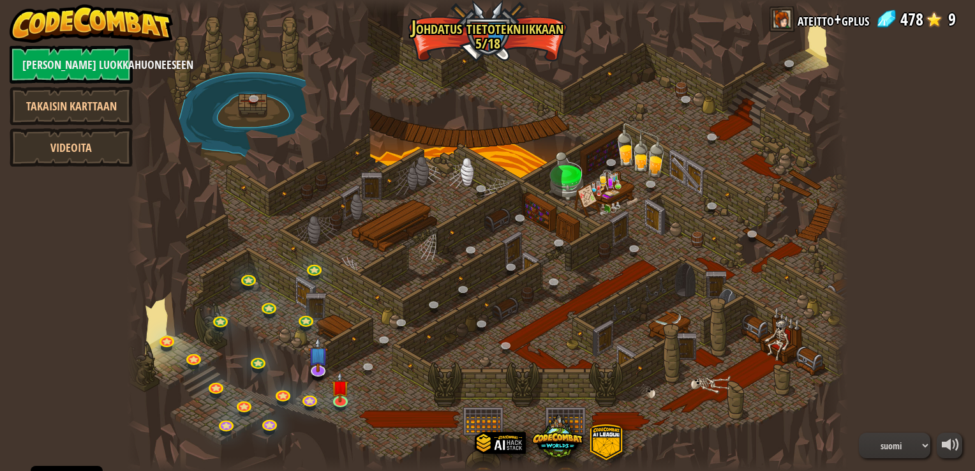
select select "fi"
click at [344, 394] on img at bounding box center [340, 379] width 18 height 41
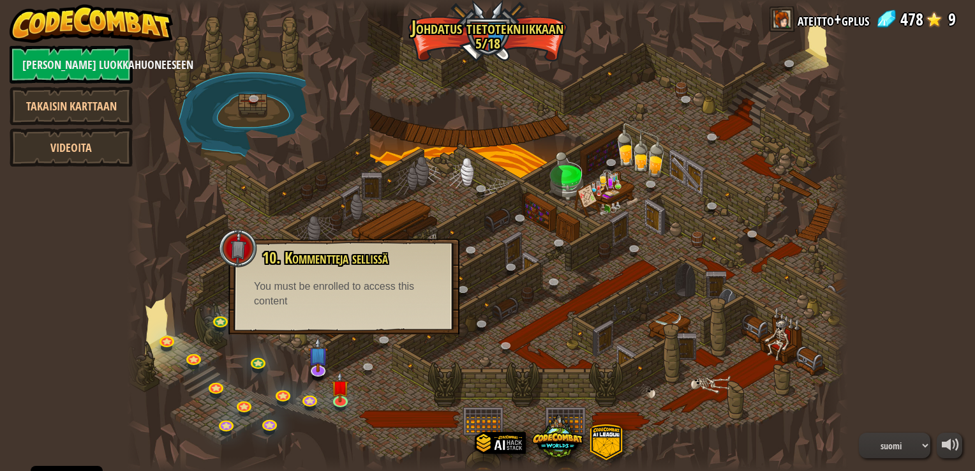
click at [115, 231] on div "powered by Takaisin luokkahuoneeseen Takaisin karttaan Videoita 25. Kithgardin …" at bounding box center [487, 235] width 975 height 471
click at [80, 106] on link "Takaisin karttaan" at bounding box center [71, 106] width 123 height 38
select select "fi"
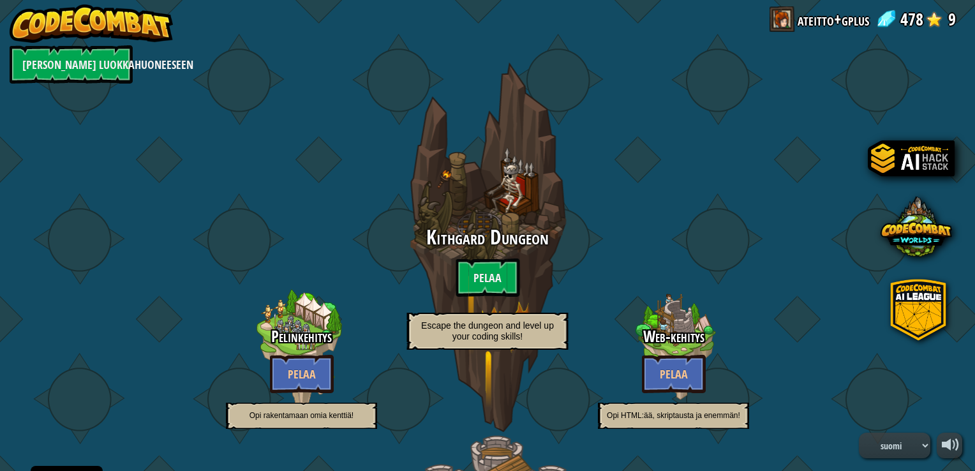
select select "fi"
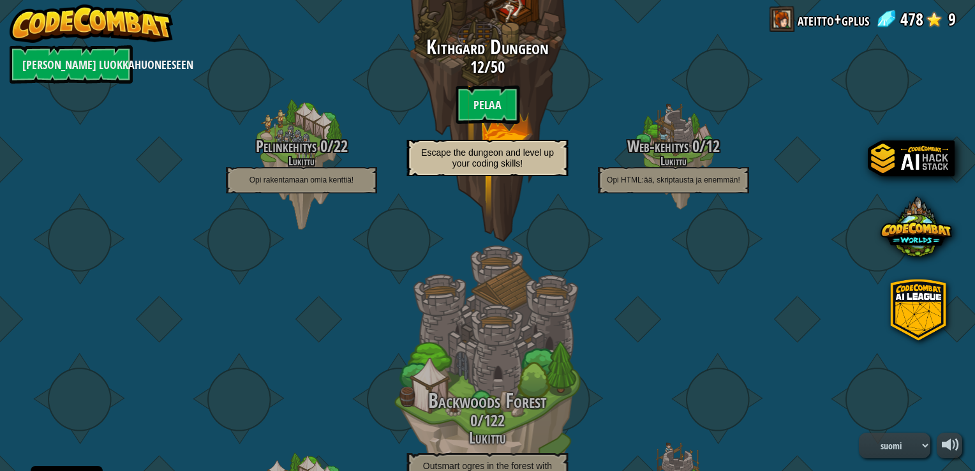
scroll to position [191, 0]
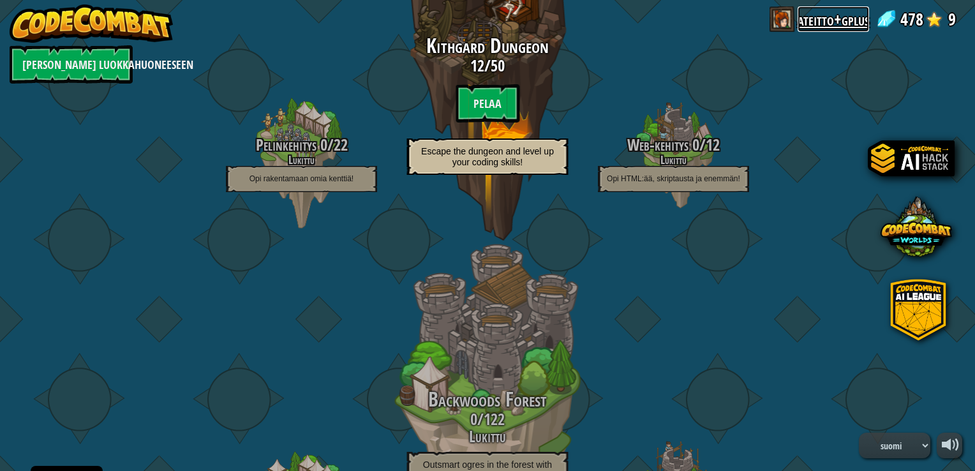
click at [852, 26] on link "ateitto+gplus" at bounding box center [833, 19] width 71 height 26
click at [816, 19] on link "ateitto+gplus" at bounding box center [833, 19] width 71 height 26
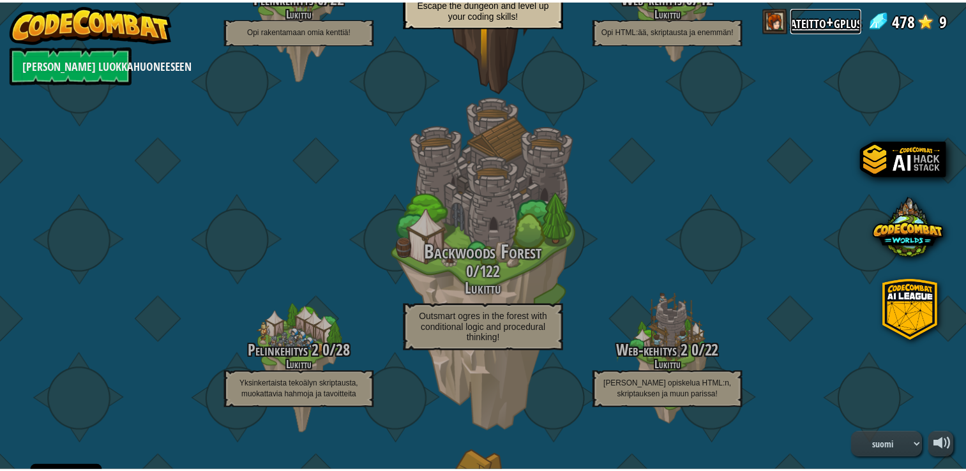
scroll to position [0, 0]
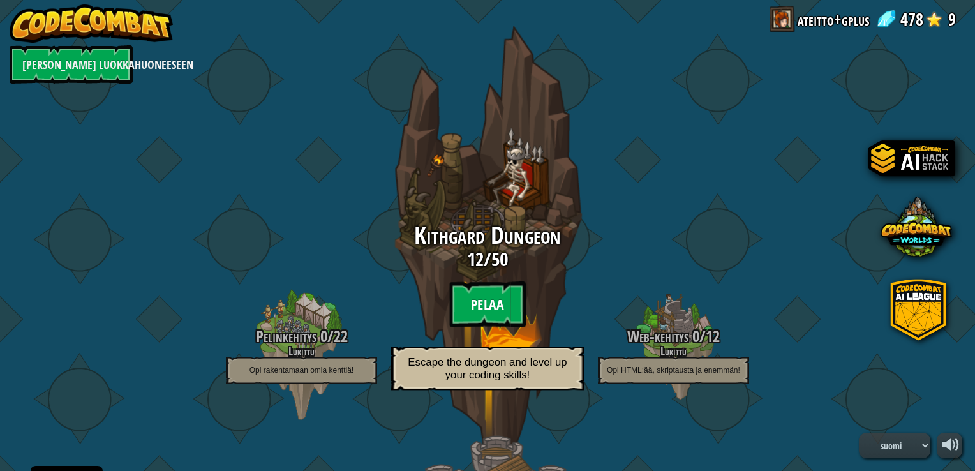
click at [488, 313] on btn "Pelaa" at bounding box center [487, 305] width 77 height 46
select select "fi"
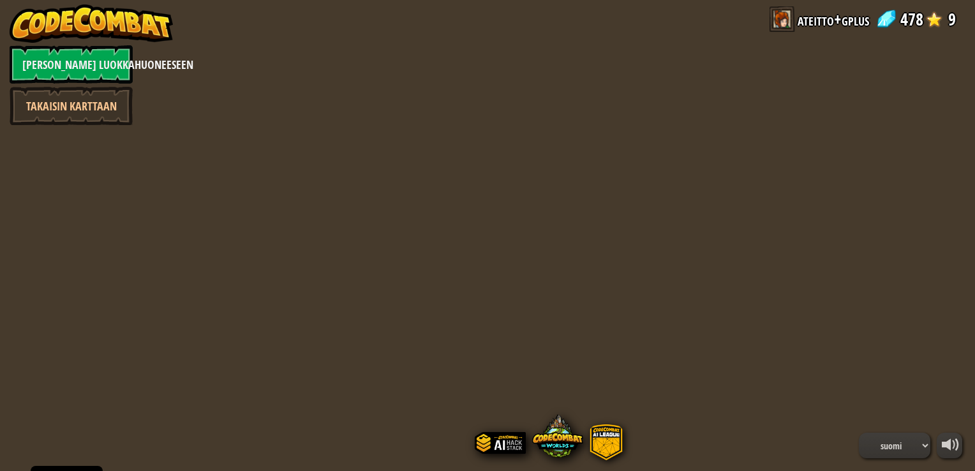
select select "fi"
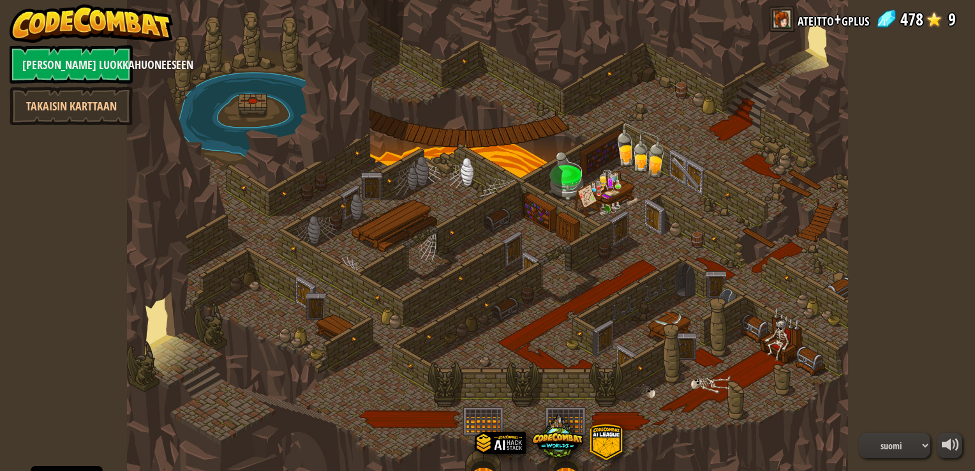
select select "fi"
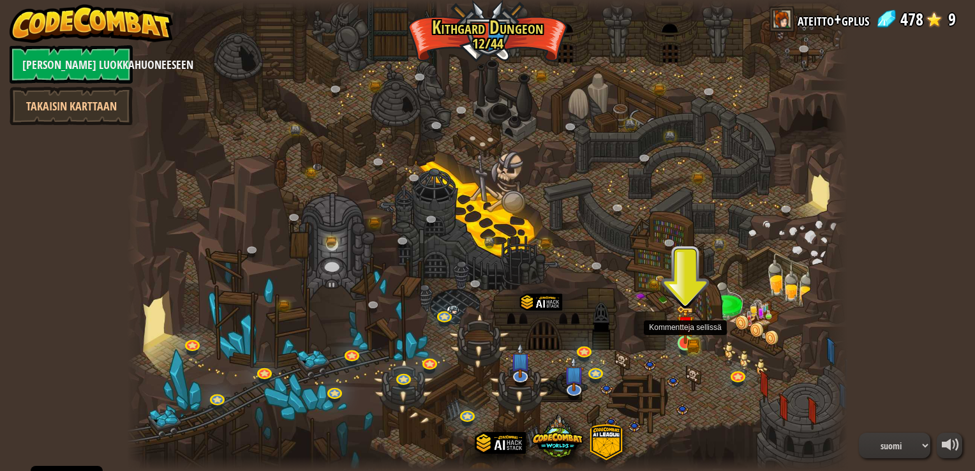
click at [683, 336] on img at bounding box center [686, 325] width 18 height 40
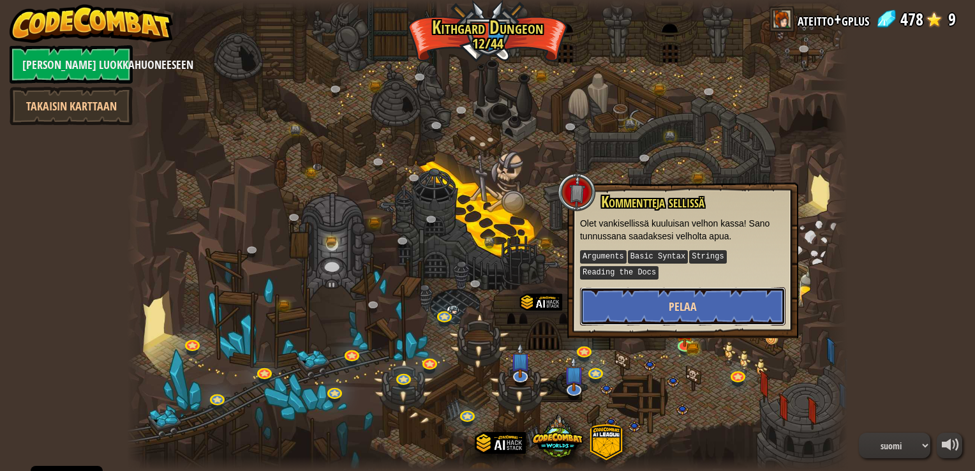
click at [693, 318] on button "Pelaa" at bounding box center [683, 306] width 206 height 38
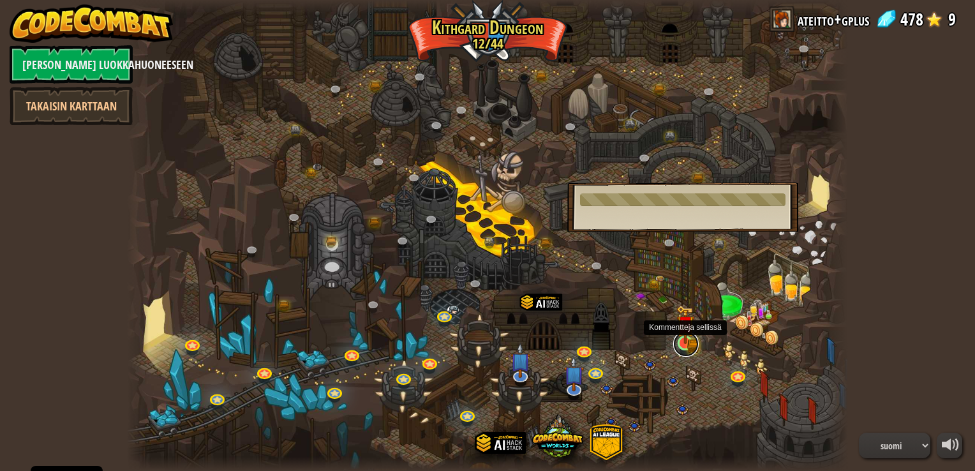
click at [689, 349] on link at bounding box center [686, 344] width 26 height 26
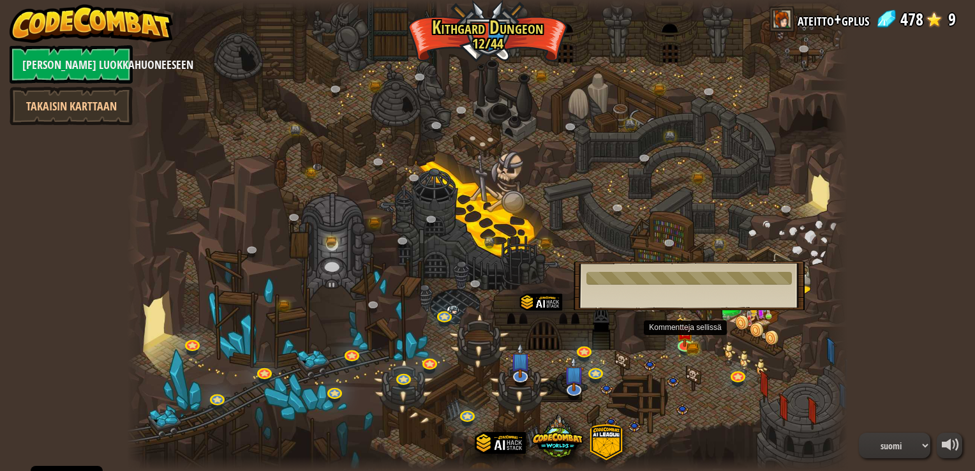
click at [35, 209] on div "powered by Takaisin luokkahuoneeseen Takaisin karttaan Mutkitteleva Kanjoni (Lu…" at bounding box center [487, 235] width 975 height 471
click at [66, 59] on link "[PERSON_NAME] luokkahuoneeseen" at bounding box center [71, 64] width 123 height 38
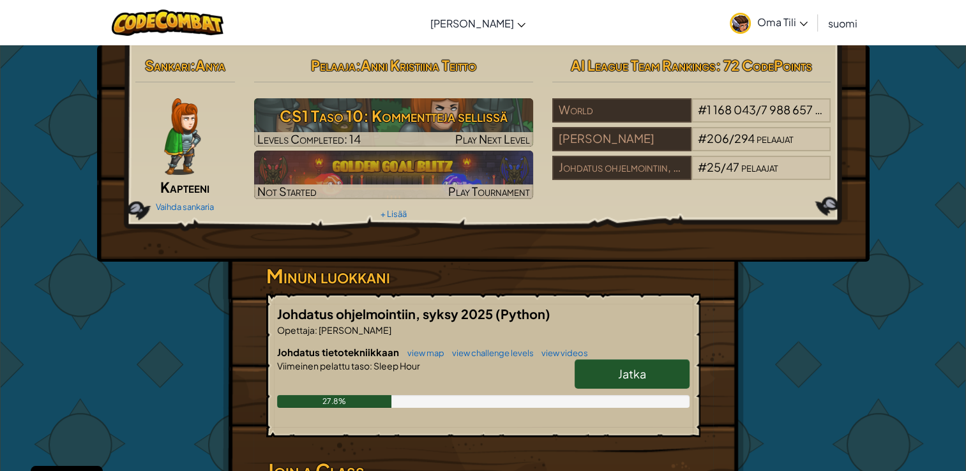
click at [803, 29] on link "Oma Tili" at bounding box center [768, 23] width 91 height 40
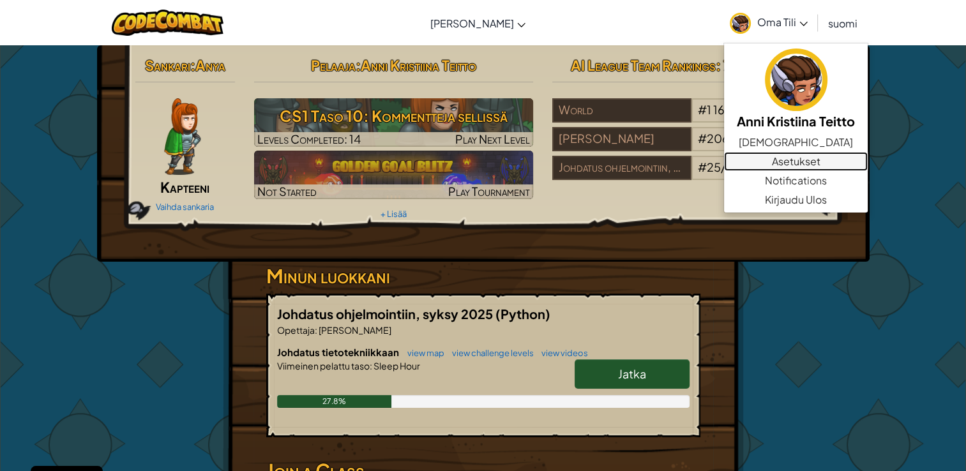
click at [788, 169] on link "Asetukset" at bounding box center [796, 161] width 144 height 19
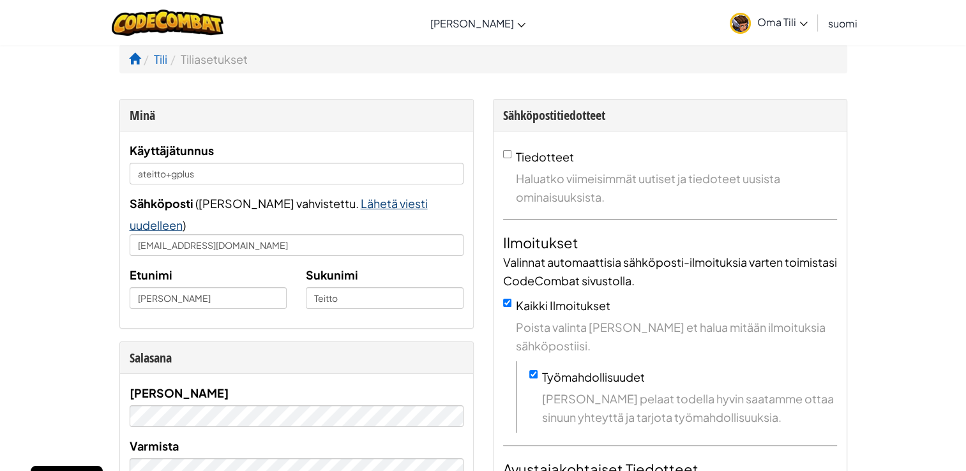
click at [366, 208] on span "Lähetä viesti uudelleen" at bounding box center [279, 214] width 298 height 36
click at [200, 21] on img at bounding box center [168, 23] width 112 height 26
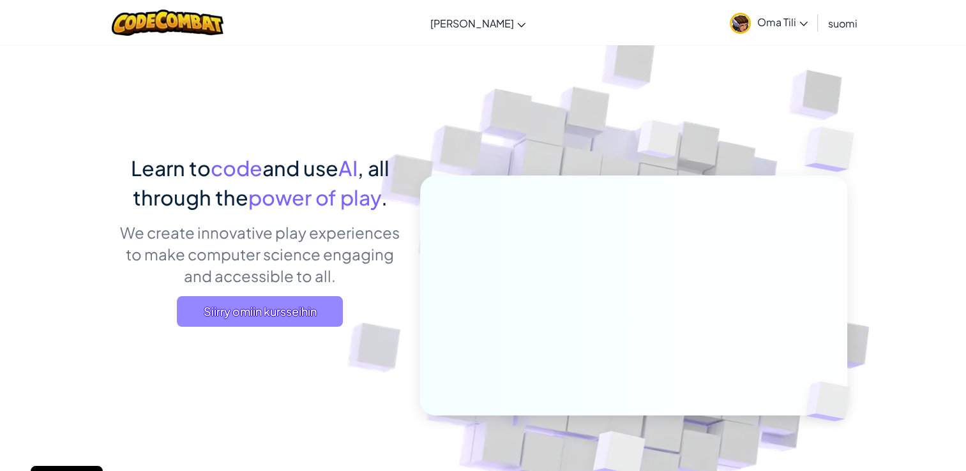
click at [255, 310] on span "Siirry omiin kursseihin" at bounding box center [260, 311] width 166 height 31
